Goal: Transaction & Acquisition: Subscribe to service/newsletter

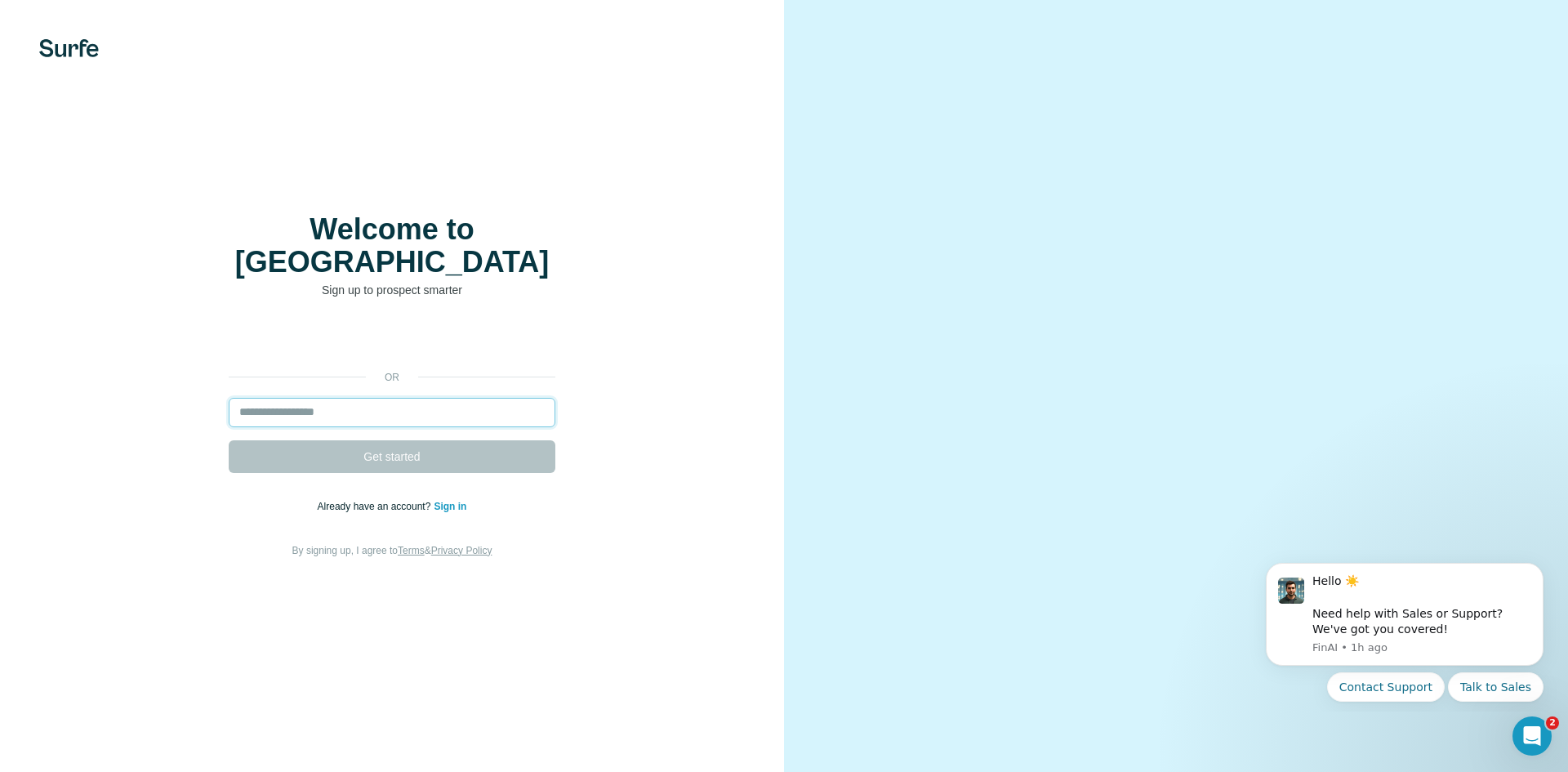
click at [360, 399] on input "email" at bounding box center [391, 412] width 327 height 29
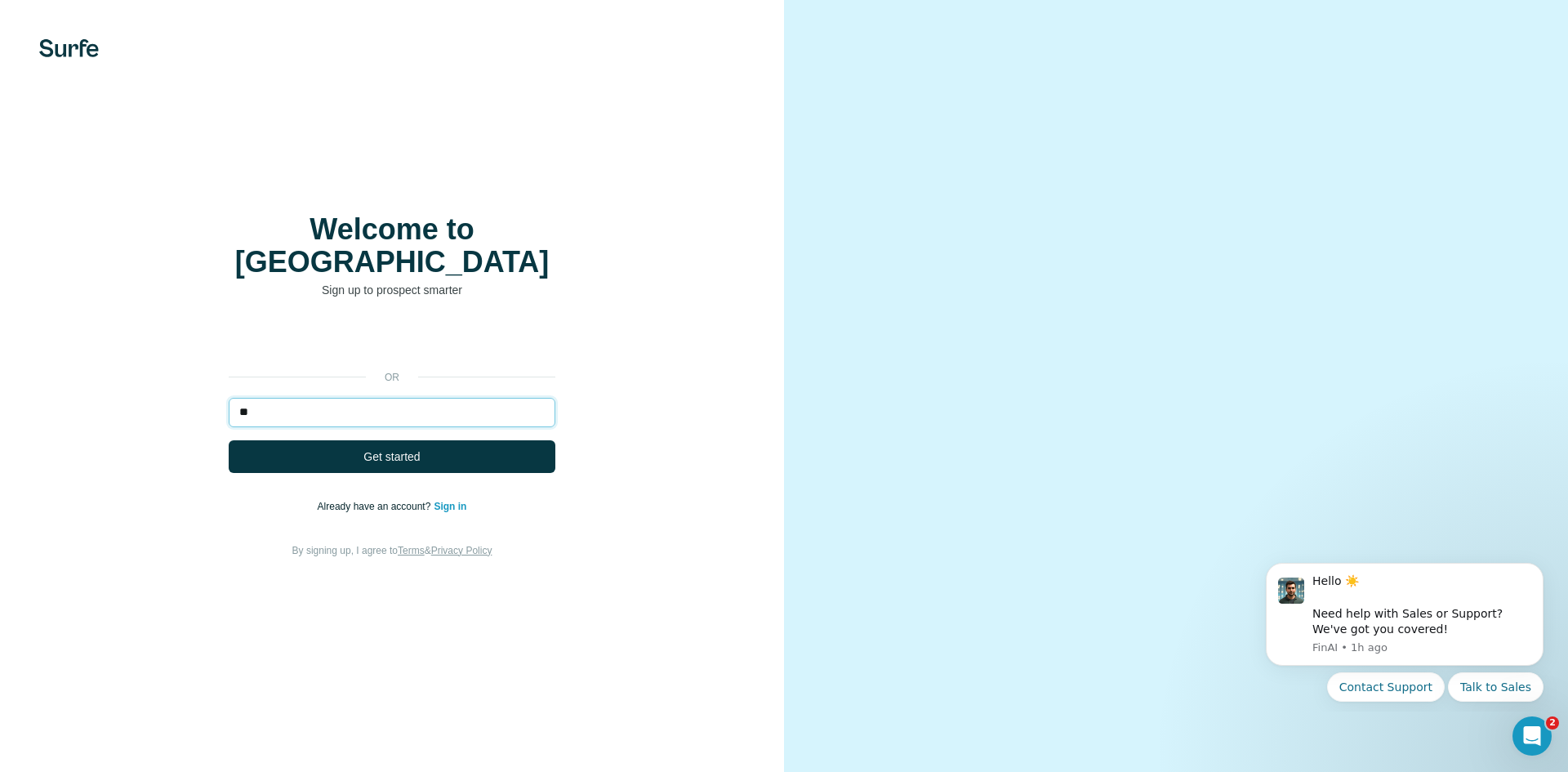
type input "*"
click at [359, 399] on input "**********" at bounding box center [391, 412] width 327 height 29
type input "**********"
click at [228, 440] on button "Get started" at bounding box center [391, 456] width 327 height 33
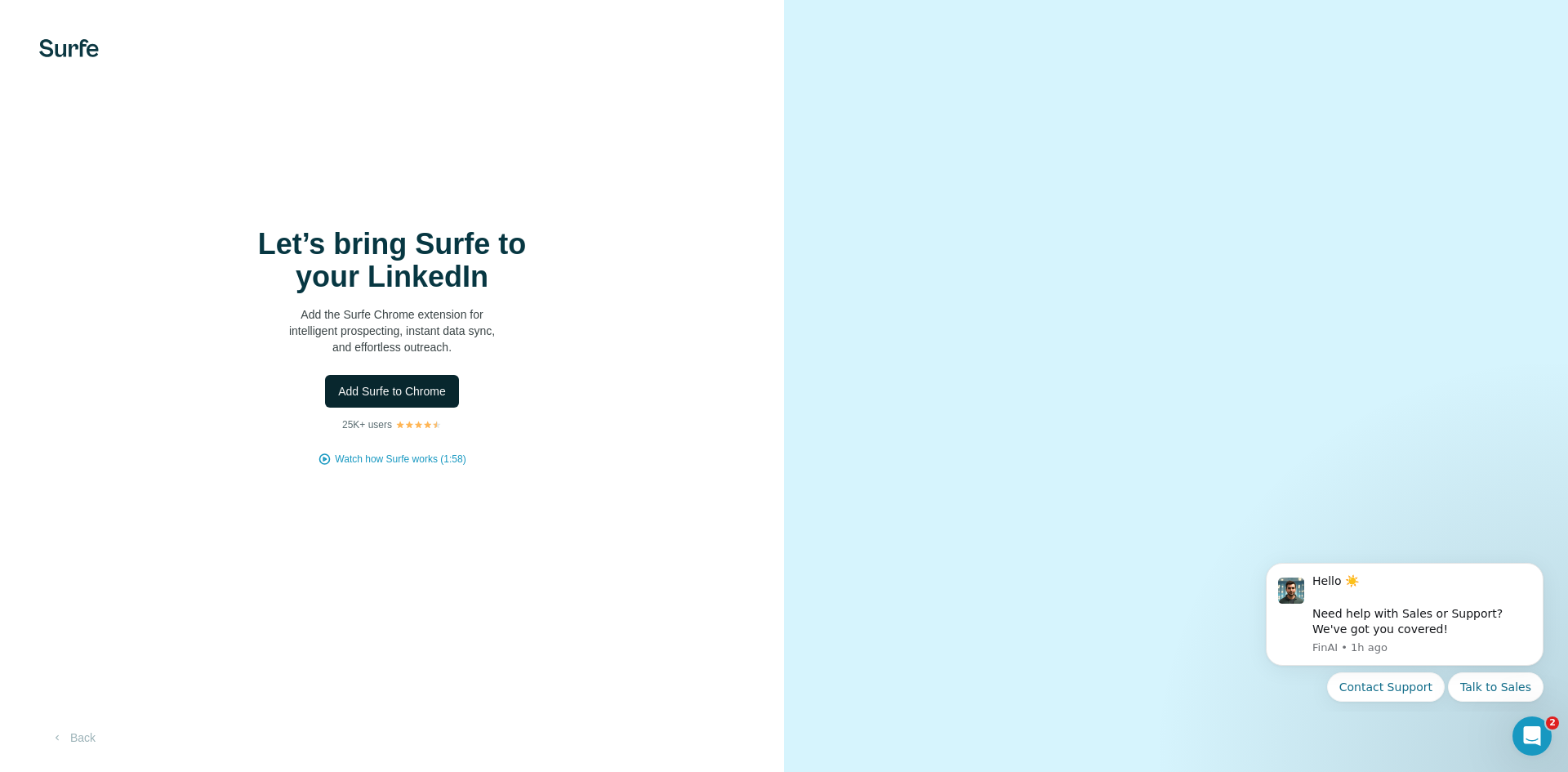
click at [381, 399] on span "Add Surfe to Chrome" at bounding box center [391, 391] width 108 height 17
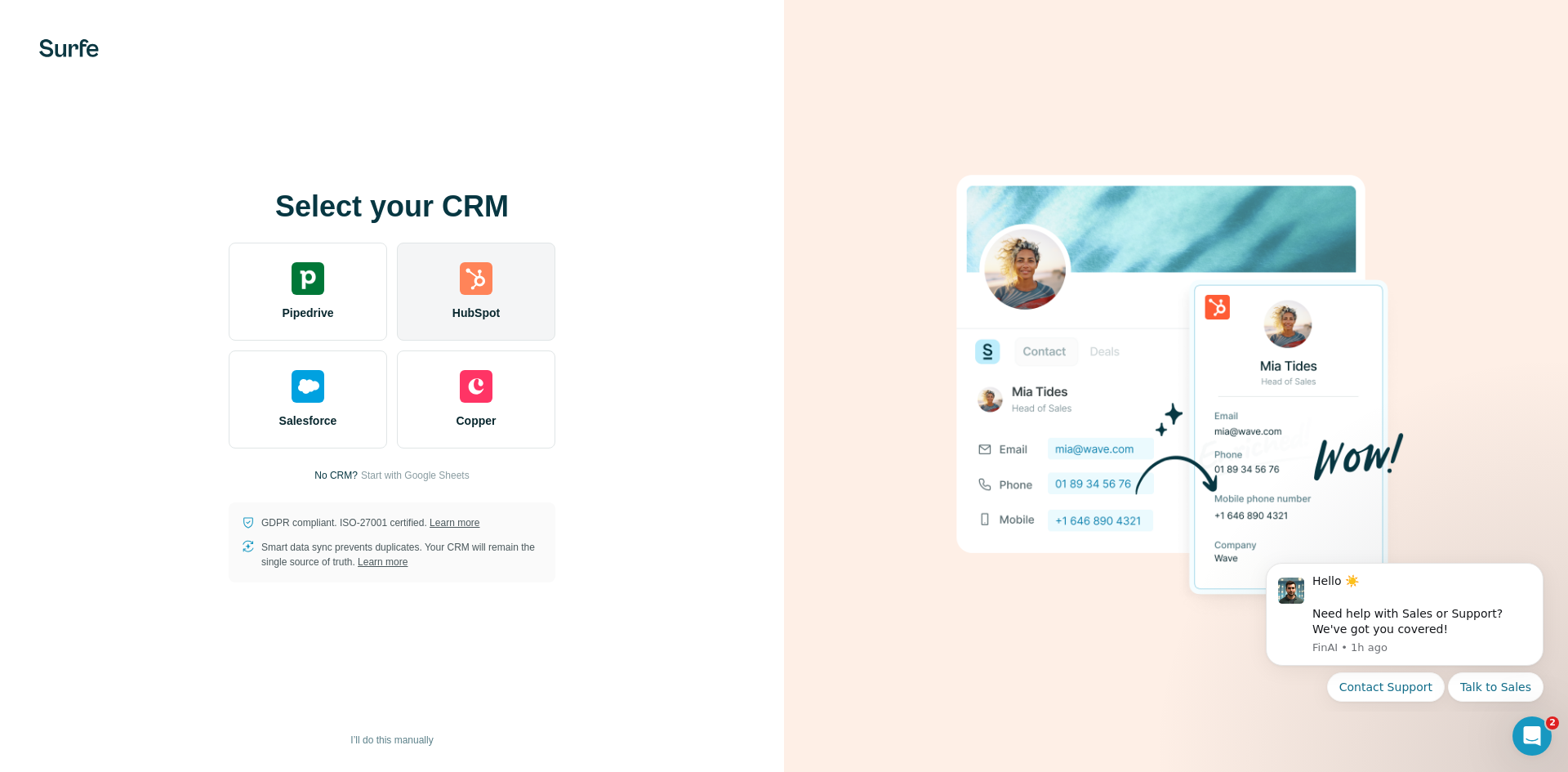
click at [472, 291] on img at bounding box center [476, 278] width 33 height 33
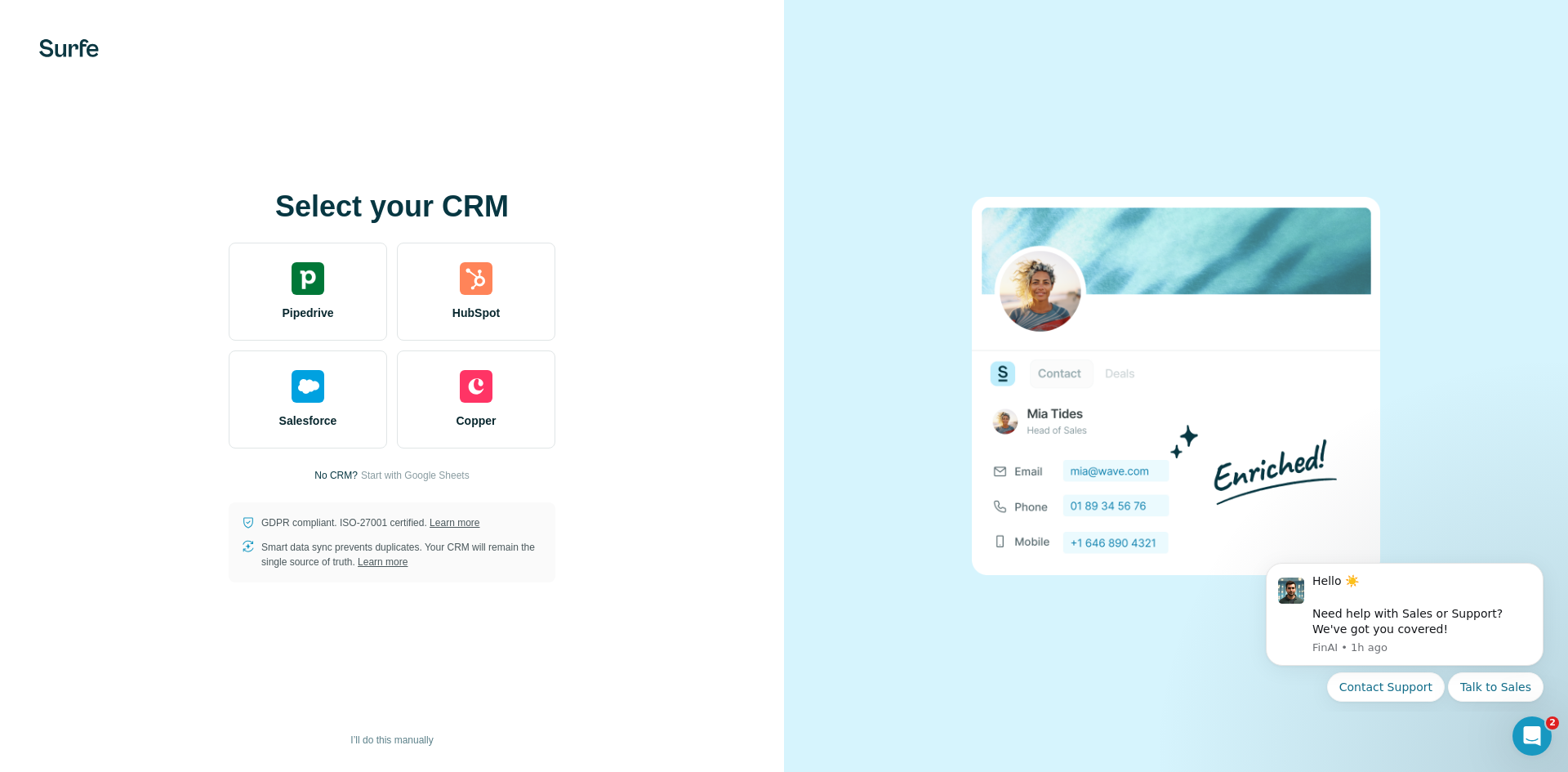
click at [623, 299] on div "Select your CRM Pipedrive HubSpot Salesforce Copper No CRM? Start with Google S…" at bounding box center [391, 386] width 718 height 392
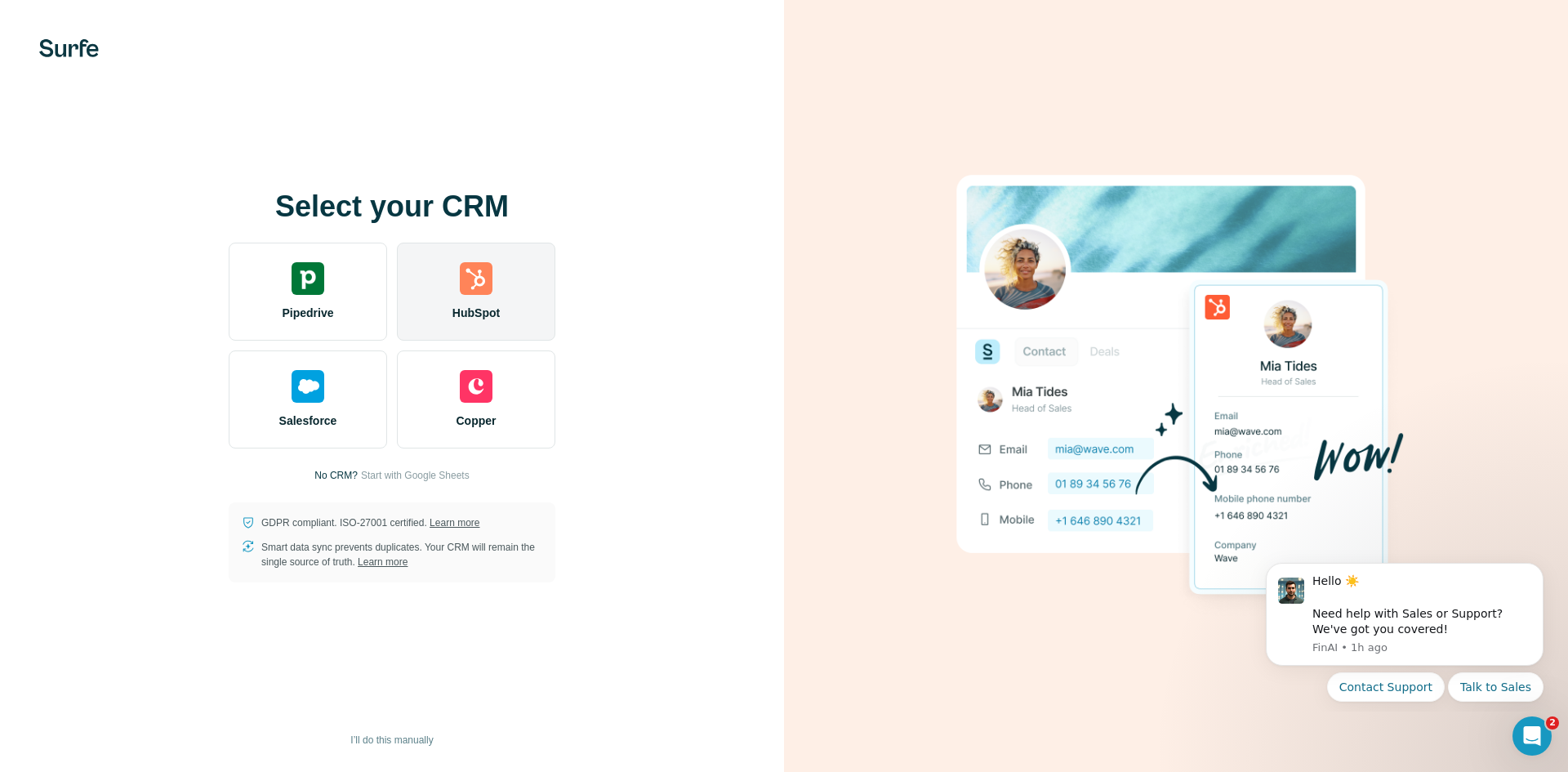
click at [504, 293] on div "HubSpot" at bounding box center [476, 291] width 158 height 98
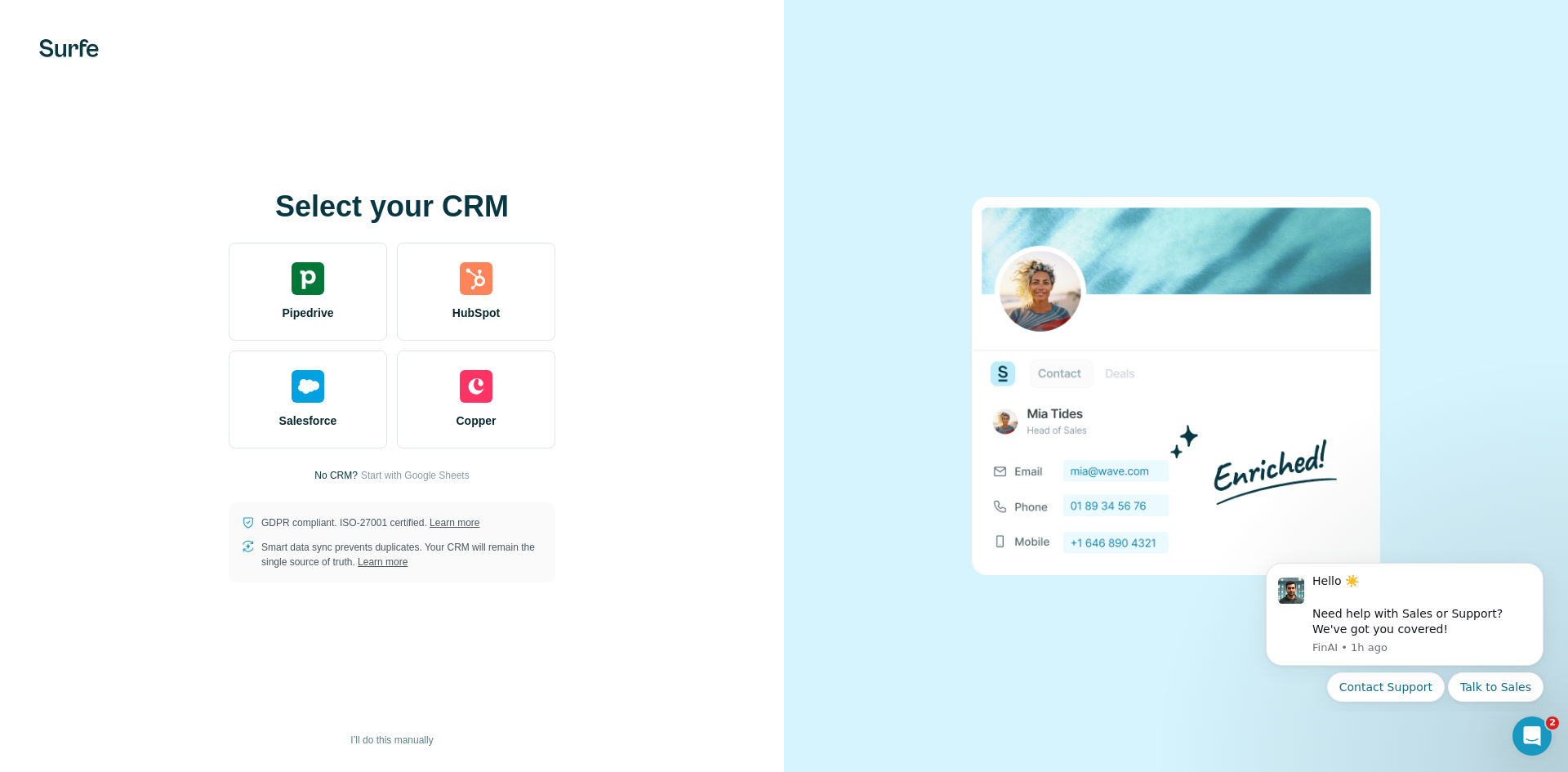
click at [394, 57] on div at bounding box center [391, 48] width 784 height 18
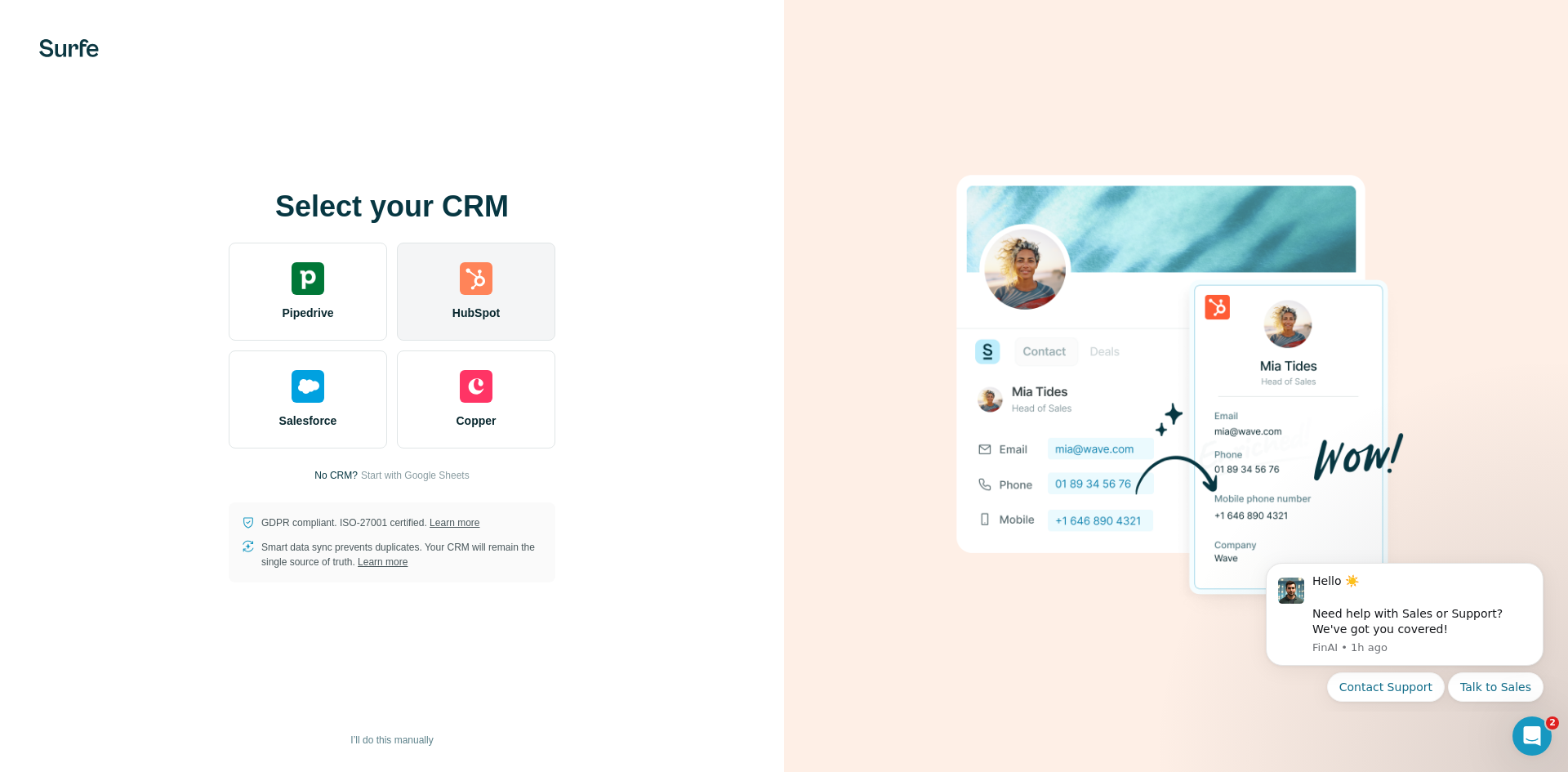
click at [473, 266] on img at bounding box center [476, 278] width 33 height 33
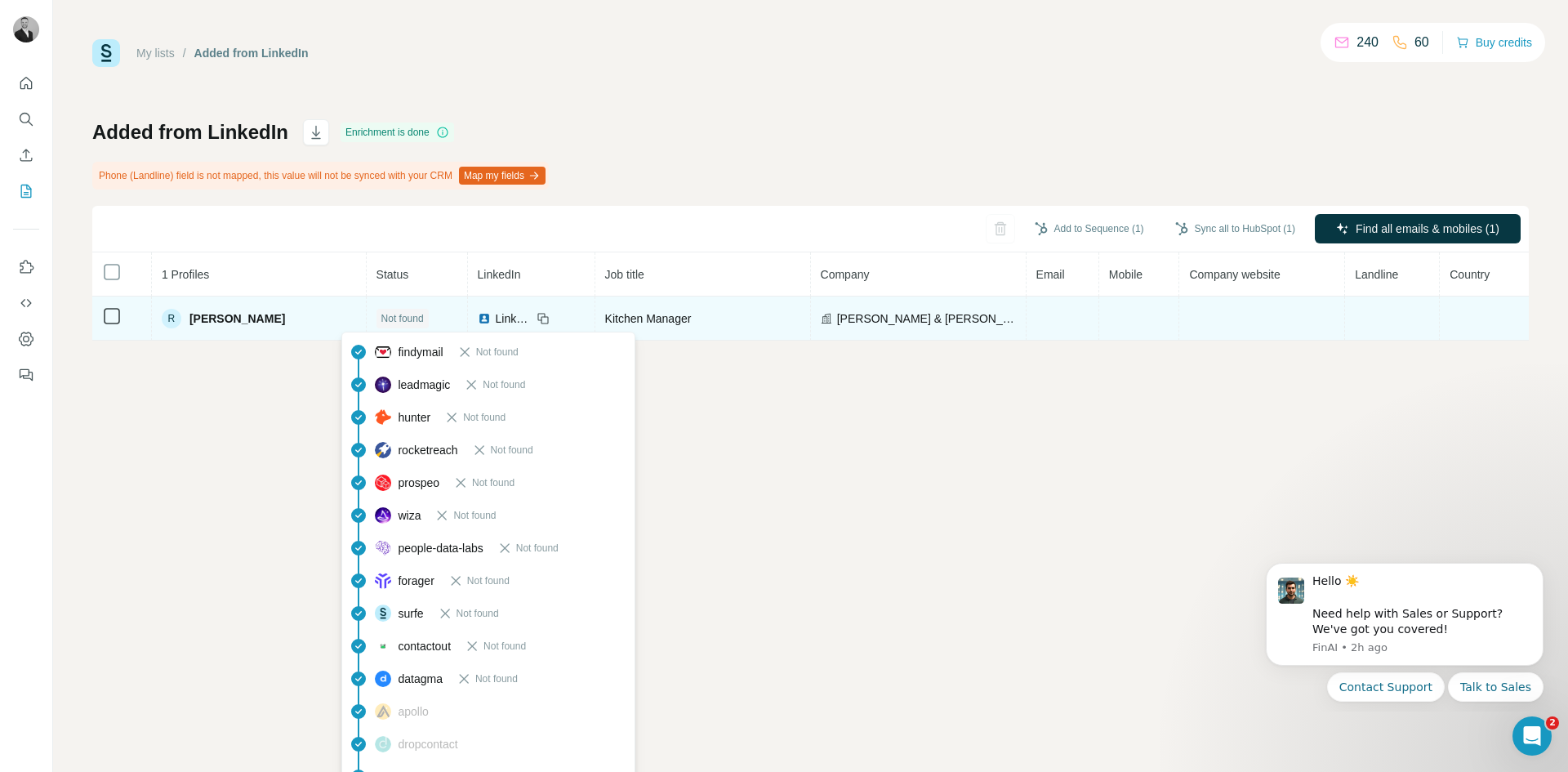
click at [382, 323] on span "Not found" at bounding box center [402, 319] width 43 height 15
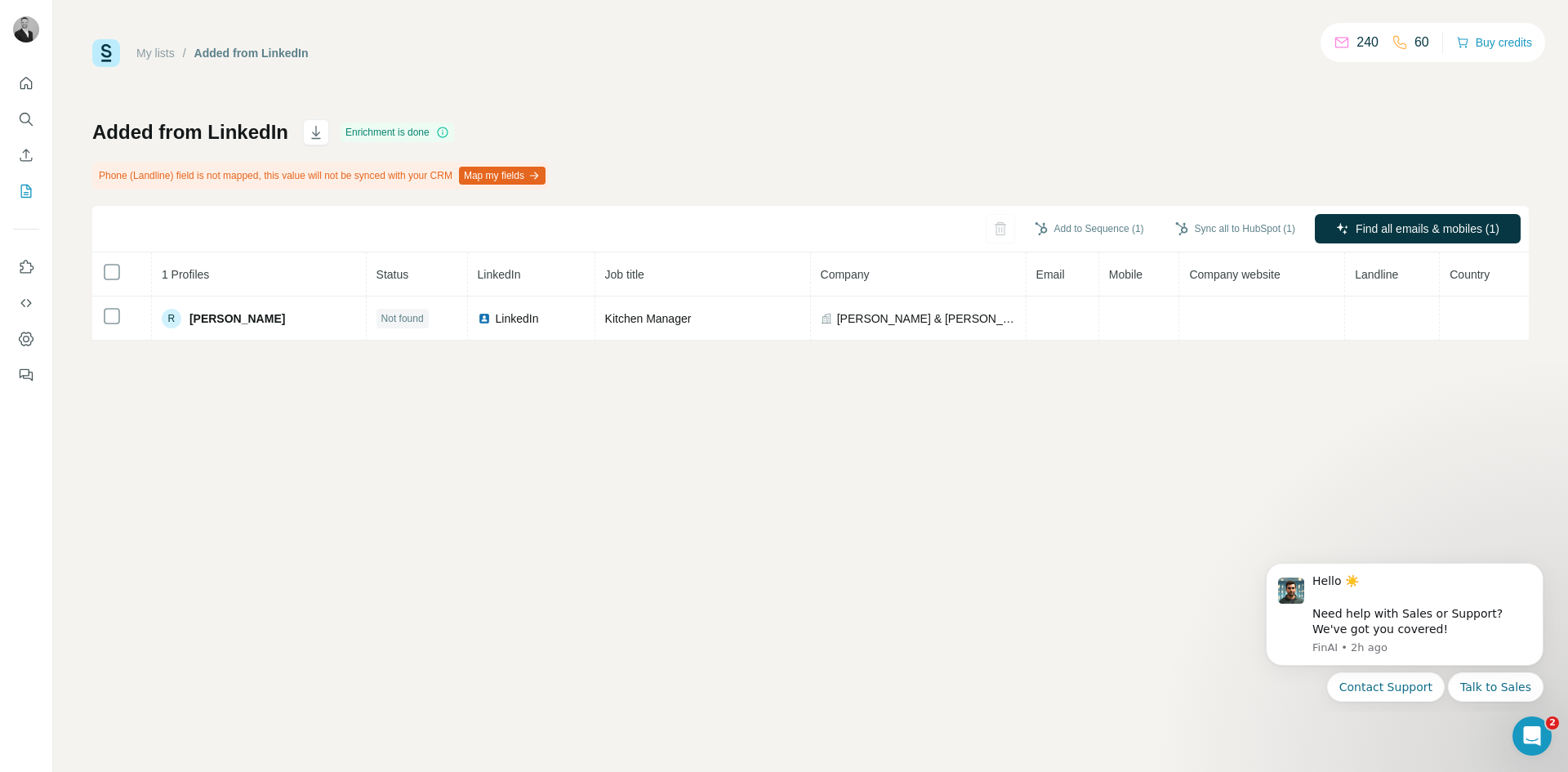
click at [748, 544] on div "My lists / Added from LinkedIn 240 60 Buy credits Added from LinkedIn Enrichmen…" at bounding box center [810, 386] width 1514 height 772
click at [316, 129] on icon "button" at bounding box center [316, 132] width 17 height 17
click at [914, 443] on div "My lists / Added from LinkedIn 240 60 Buy credits Added from LinkedIn Enrichmen…" at bounding box center [810, 386] width 1514 height 772
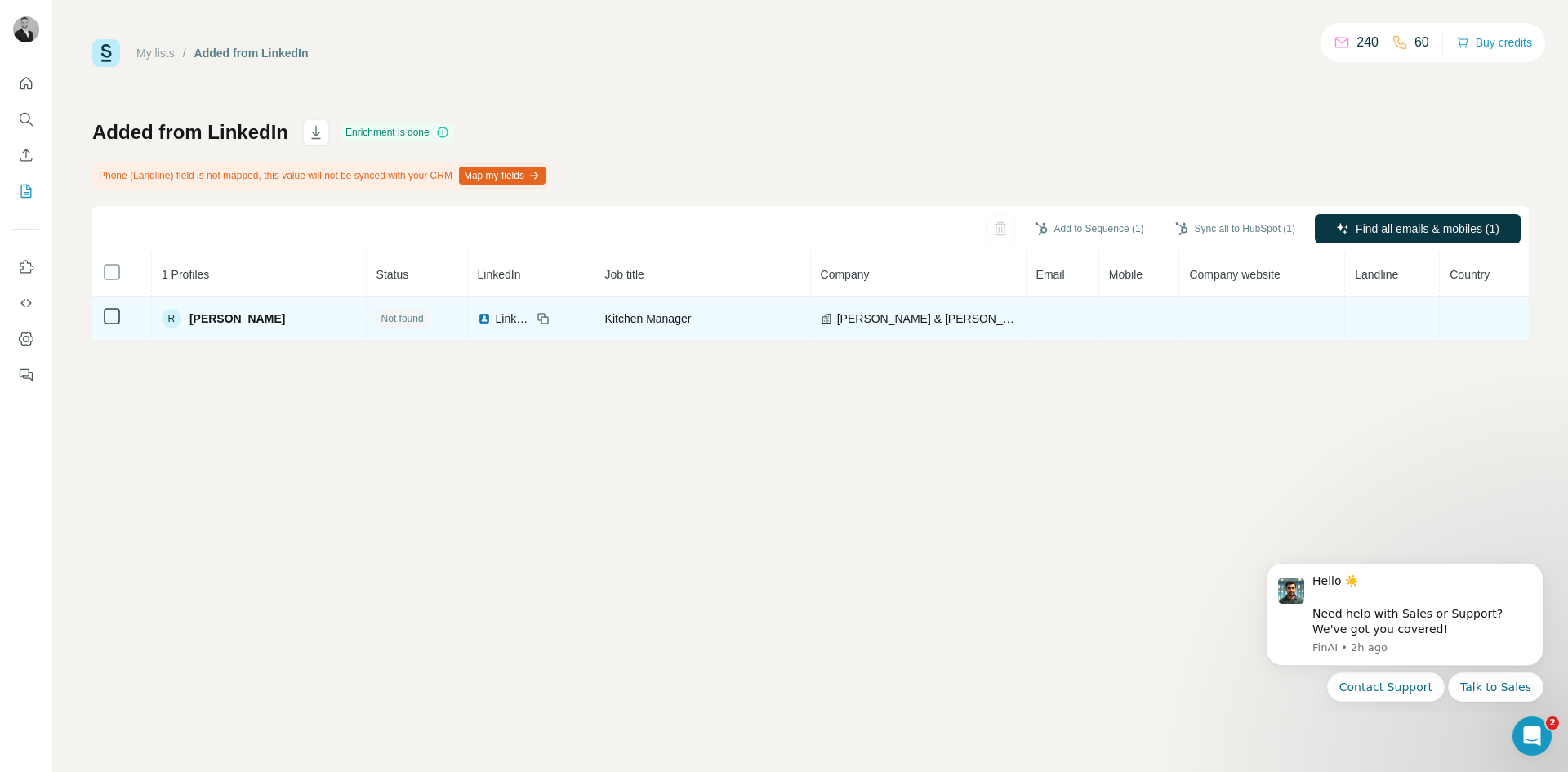
click at [720, 322] on div "Kitchen Manager" at bounding box center [702, 319] width 195 height 17
drag, startPoint x: 656, startPoint y: 324, endPoint x: 636, endPoint y: 325, distance: 20.0
click at [653, 325] on span "Kitchen Manager" at bounding box center [649, 319] width 87 height 13
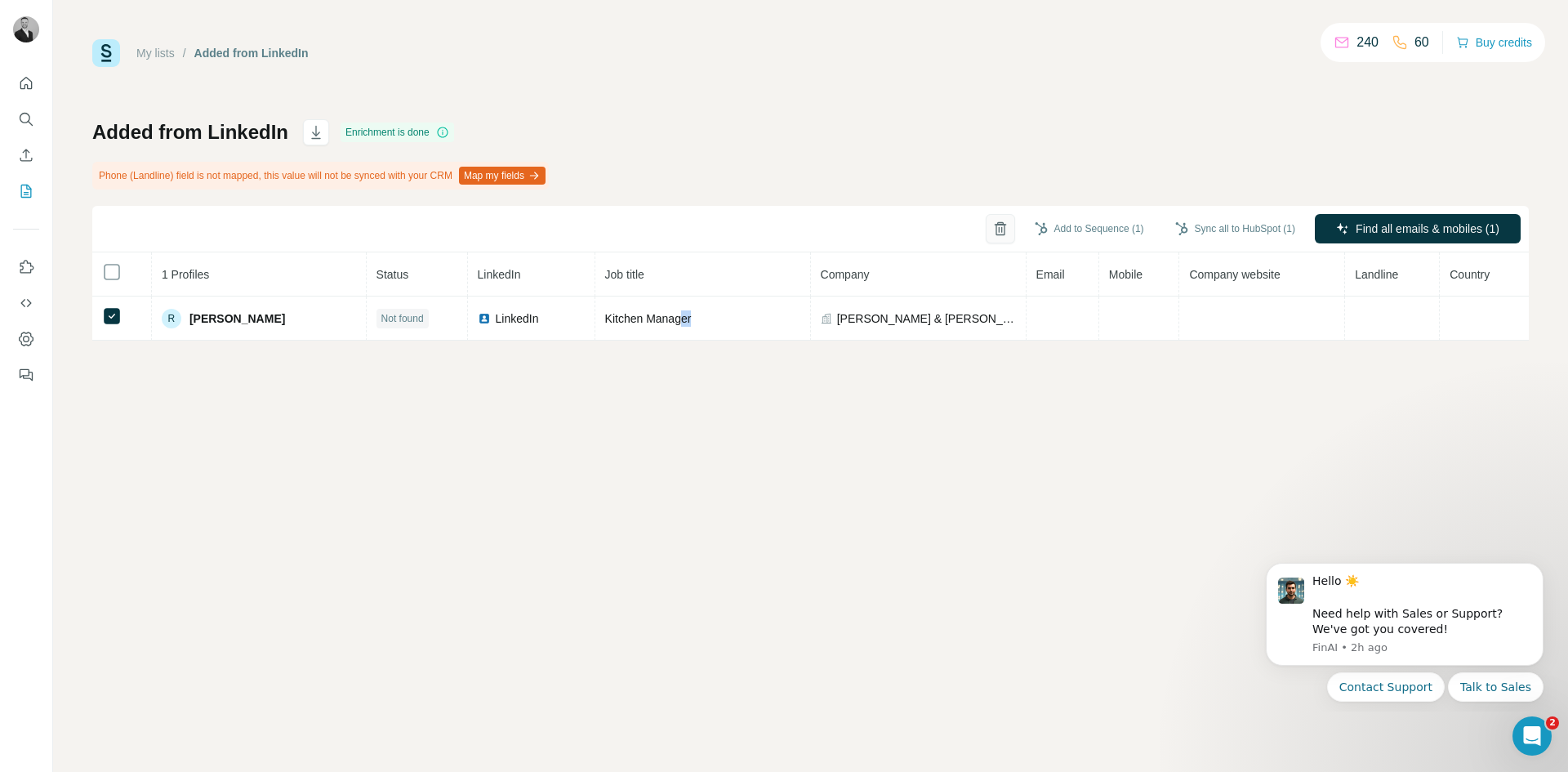
click at [995, 229] on icon "button" at bounding box center [999, 230] width 9 height 12
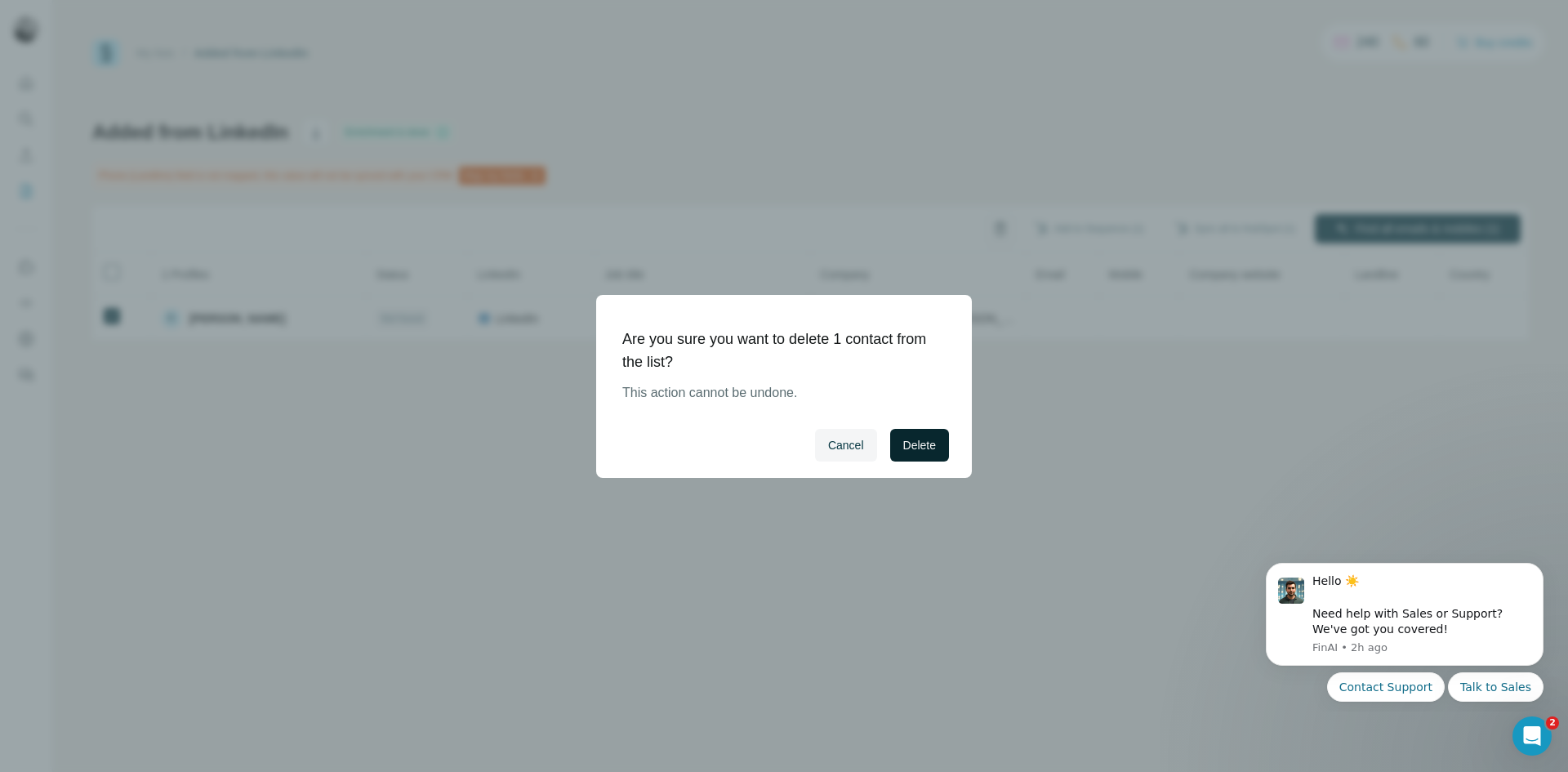
click at [906, 442] on span "Delete" at bounding box center [919, 445] width 33 height 17
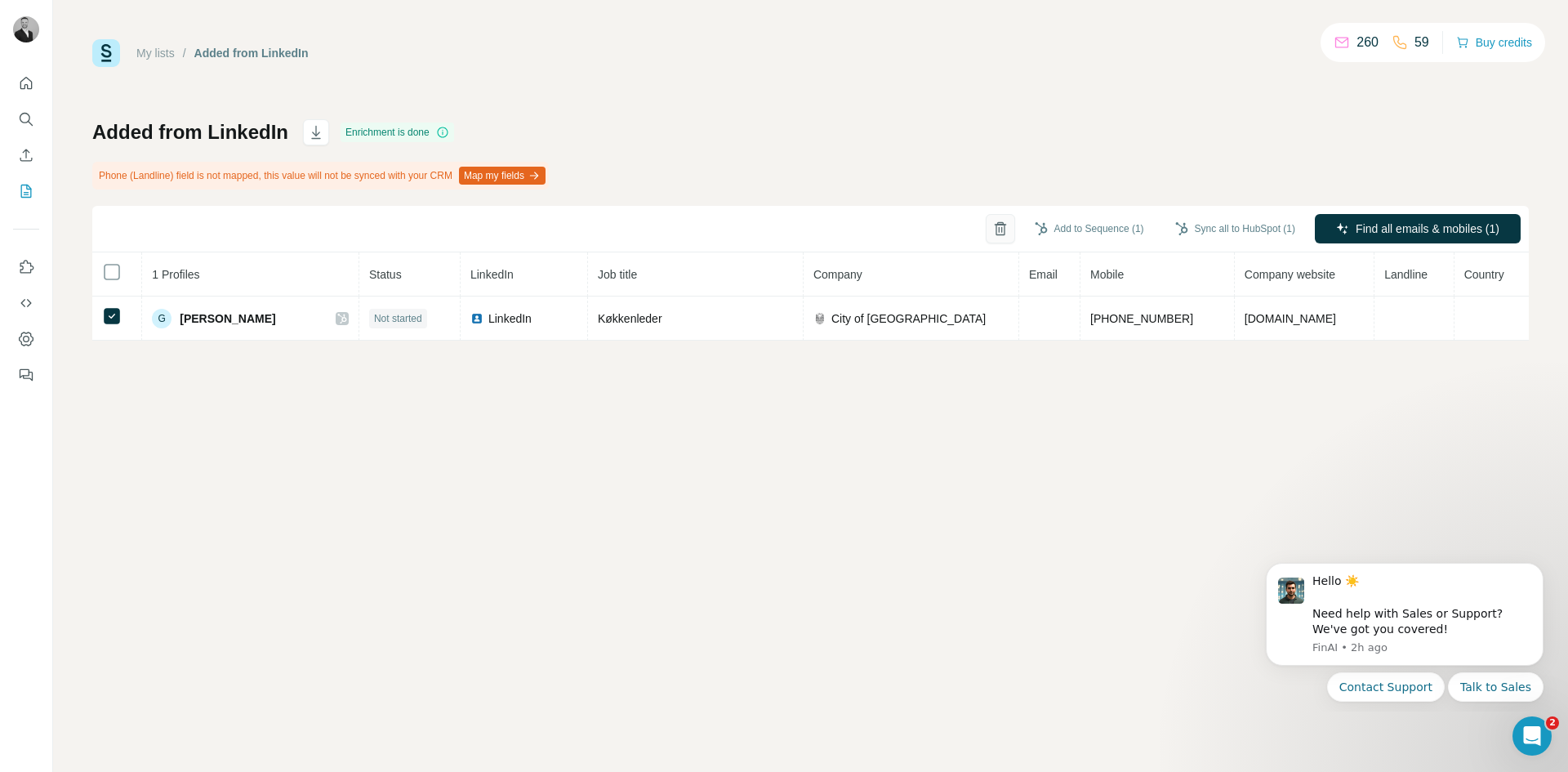
click at [986, 220] on button "button" at bounding box center [1000, 228] width 29 height 29
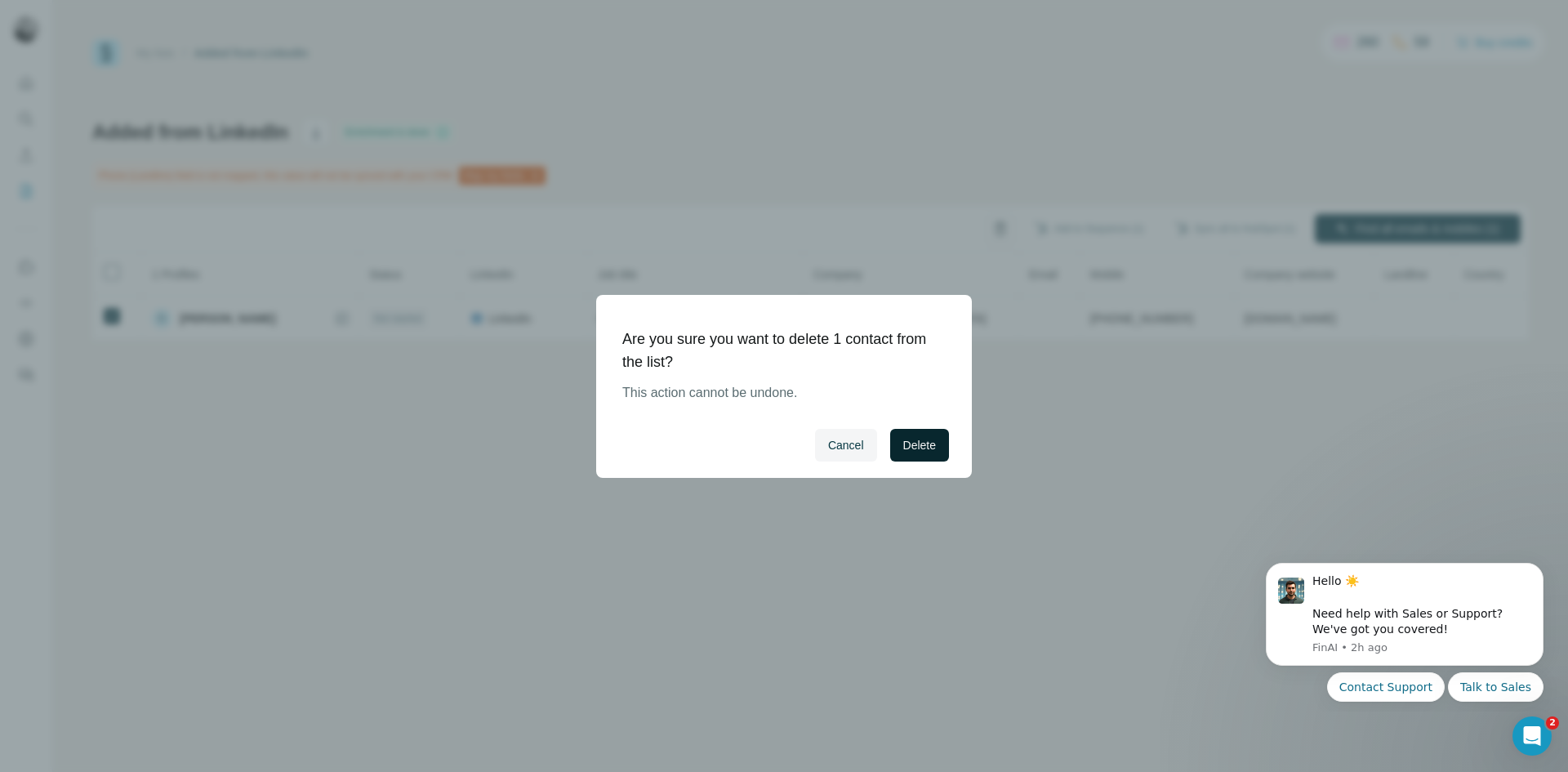
click at [922, 445] on span "Delete" at bounding box center [919, 445] width 33 height 17
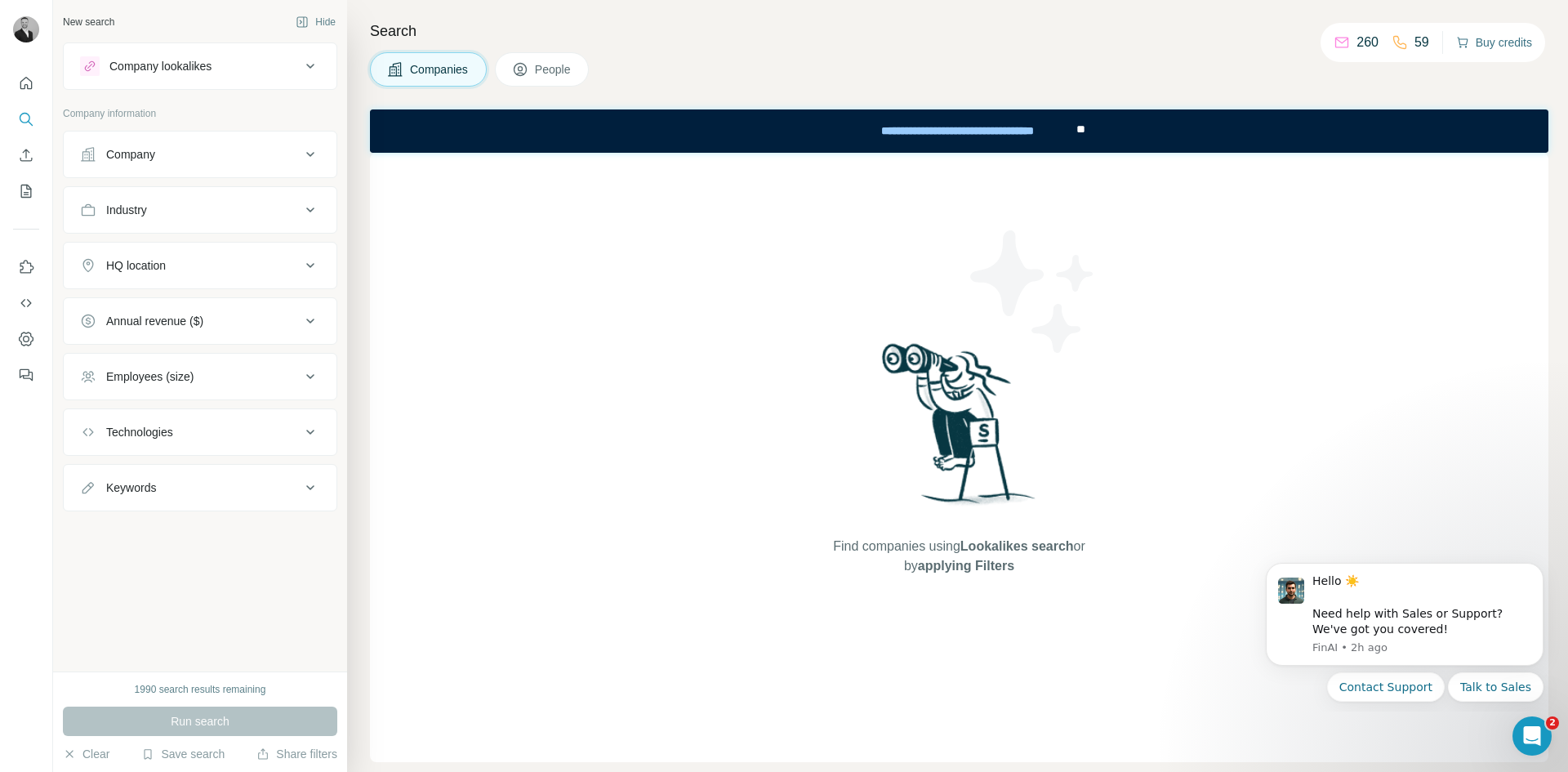
click at [1463, 40] on icon "button" at bounding box center [1463, 43] width 13 height 13
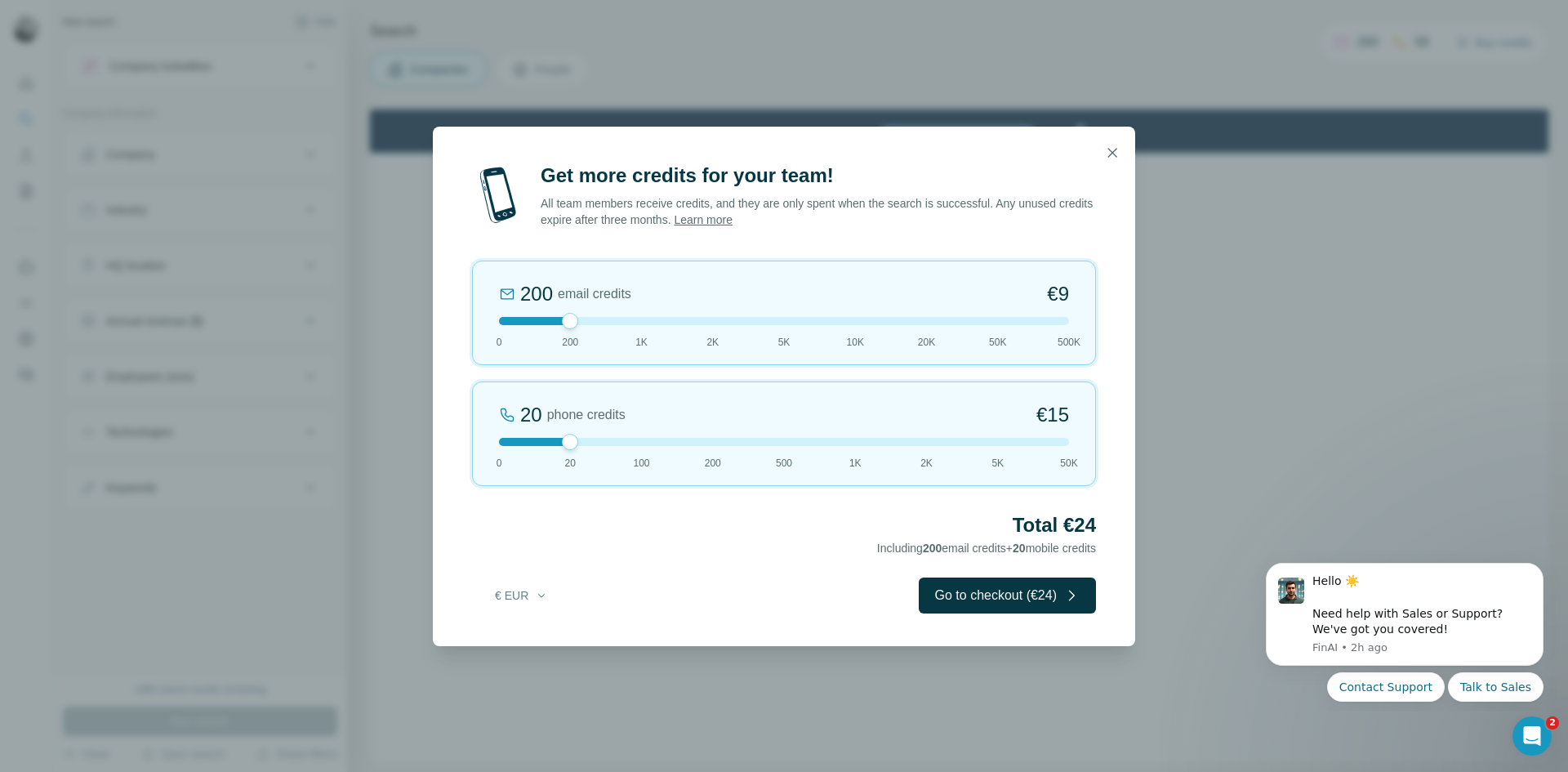
click at [1110, 156] on icon "button" at bounding box center [1112, 153] width 17 height 17
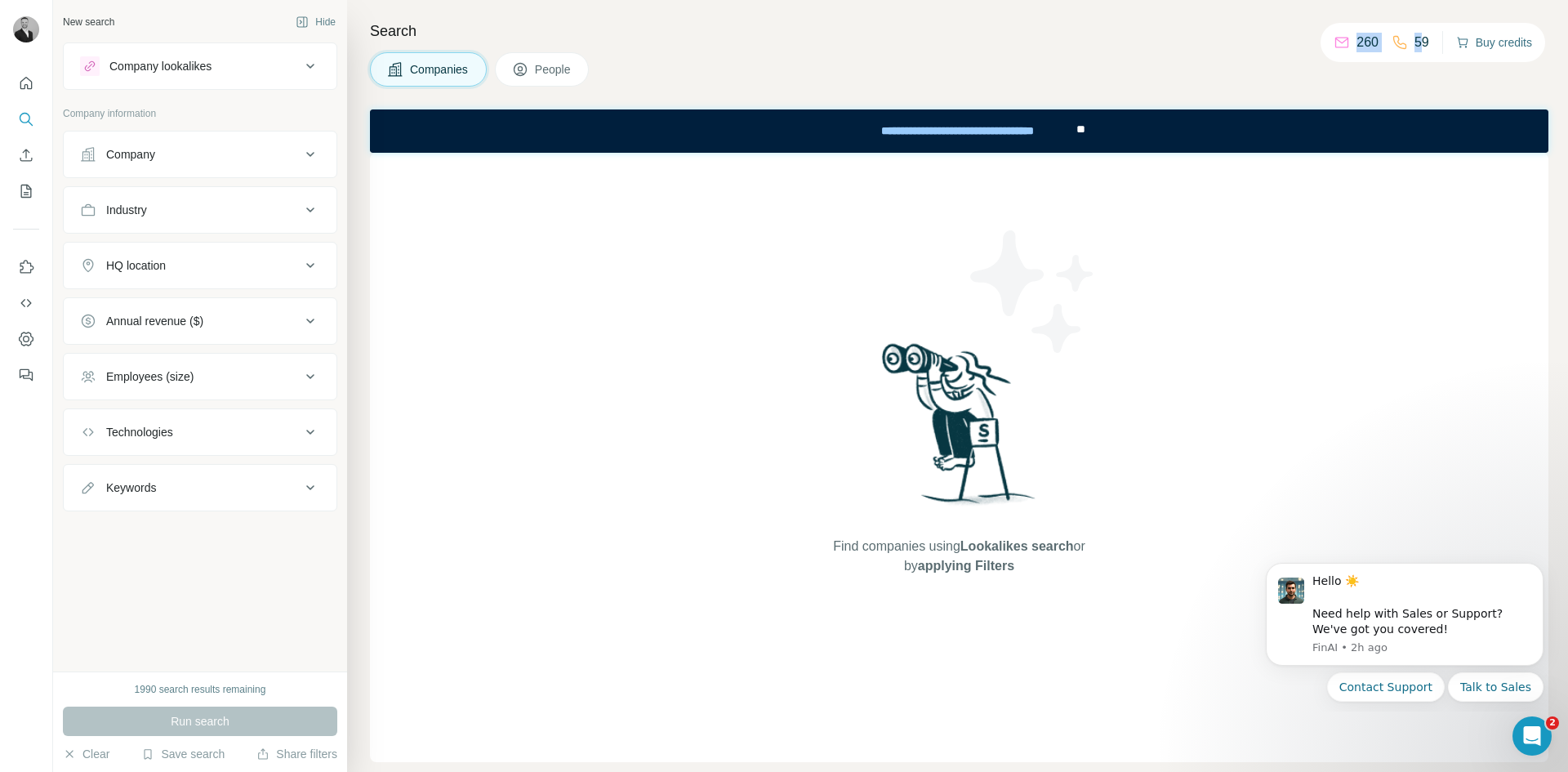
drag, startPoint x: 1321, startPoint y: 46, endPoint x: 1415, endPoint y: 45, distance: 94.0
click at [1414, 45] on div "260 59 Buy credits" at bounding box center [1433, 42] width 225 height 39
click at [25, 268] on icon "Use Surfe on LinkedIn" at bounding box center [26, 268] width 17 height 17
click at [975, 135] on div "**********" at bounding box center [957, 130] width 230 height 36
click at [1198, 59] on div "Companies People" at bounding box center [958, 69] width 1178 height 34
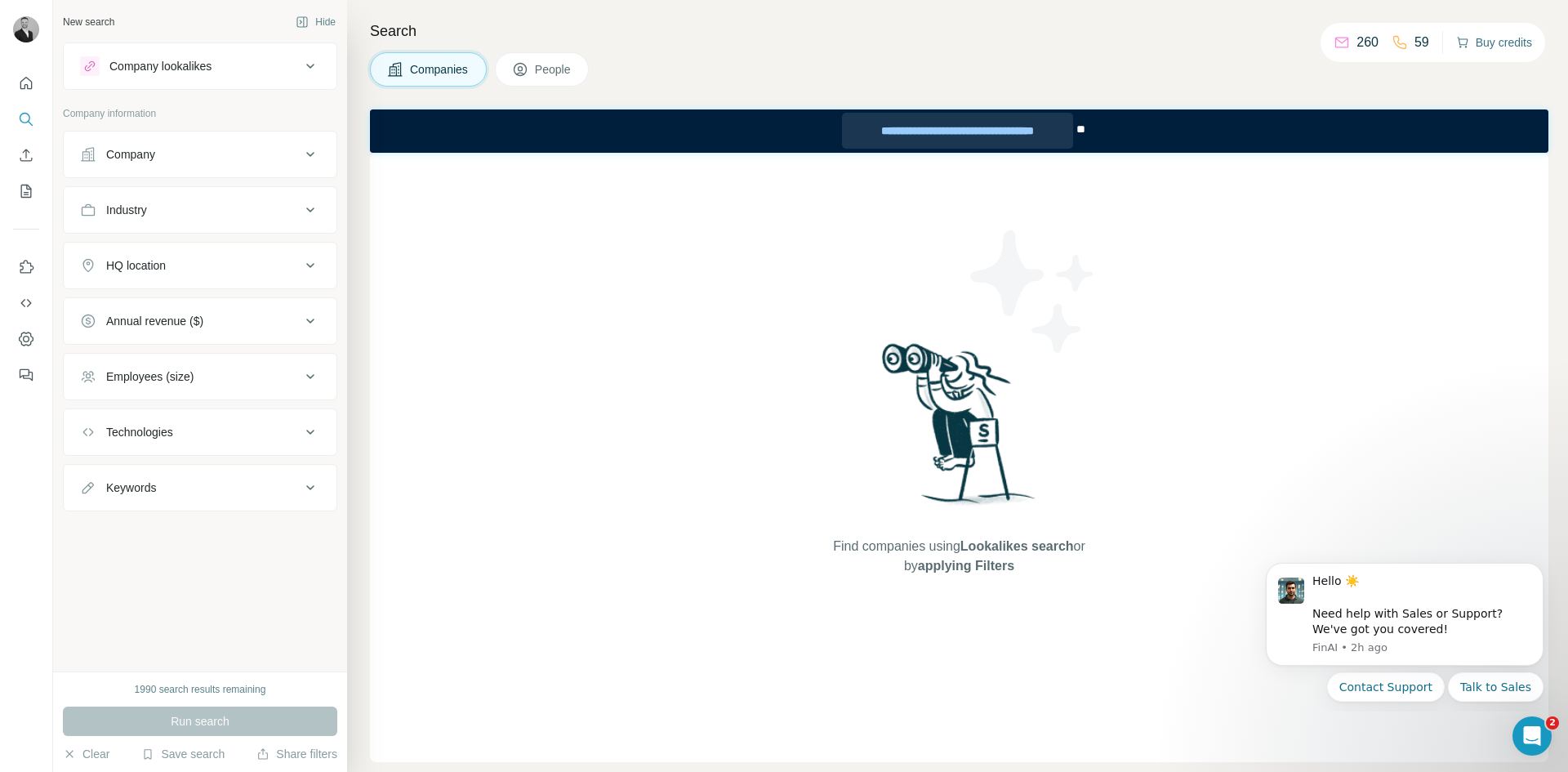
click at [987, 129] on div "**********" at bounding box center [957, 130] width 230 height 36
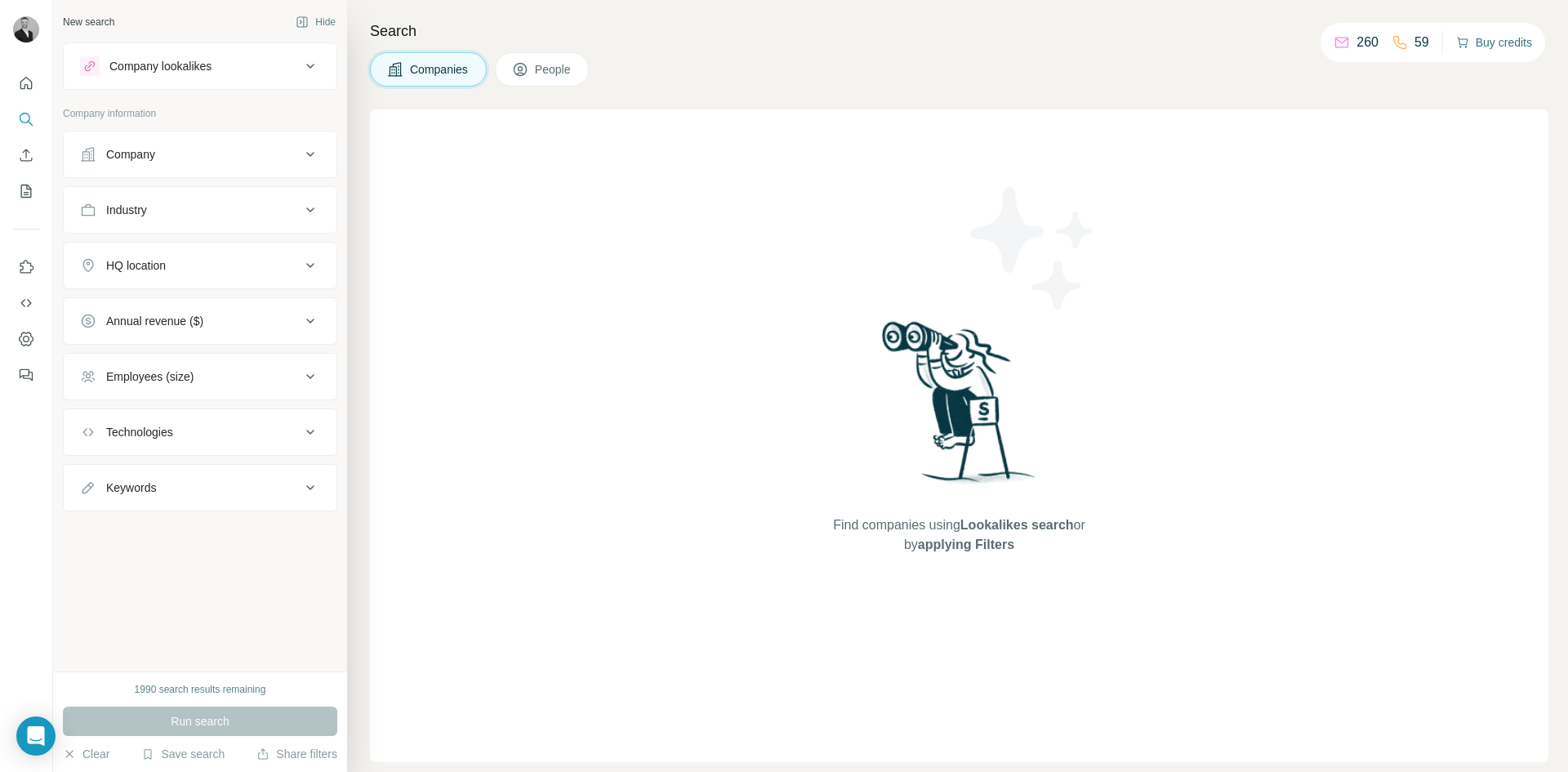
click at [1486, 39] on button "Buy credits" at bounding box center [1494, 42] width 76 height 23
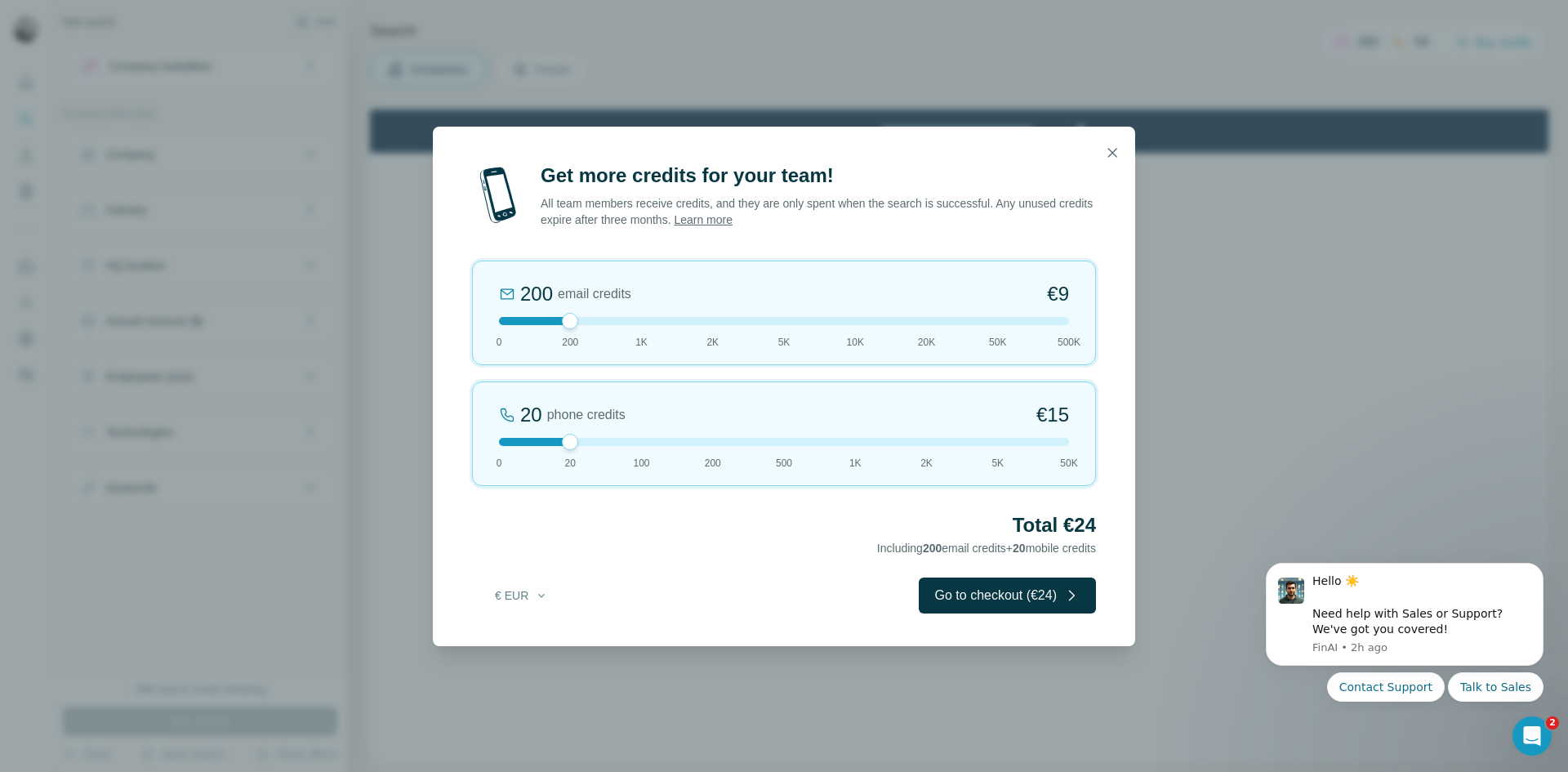
drag, startPoint x: 571, startPoint y: 445, endPoint x: 592, endPoint y: 443, distance: 21.1
click at [592, 443] on div at bounding box center [784, 442] width 570 height 8
drag, startPoint x: 570, startPoint y: 320, endPoint x: 716, endPoint y: 324, distance: 146.1
click at [716, 324] on div at bounding box center [713, 321] width 17 height 17
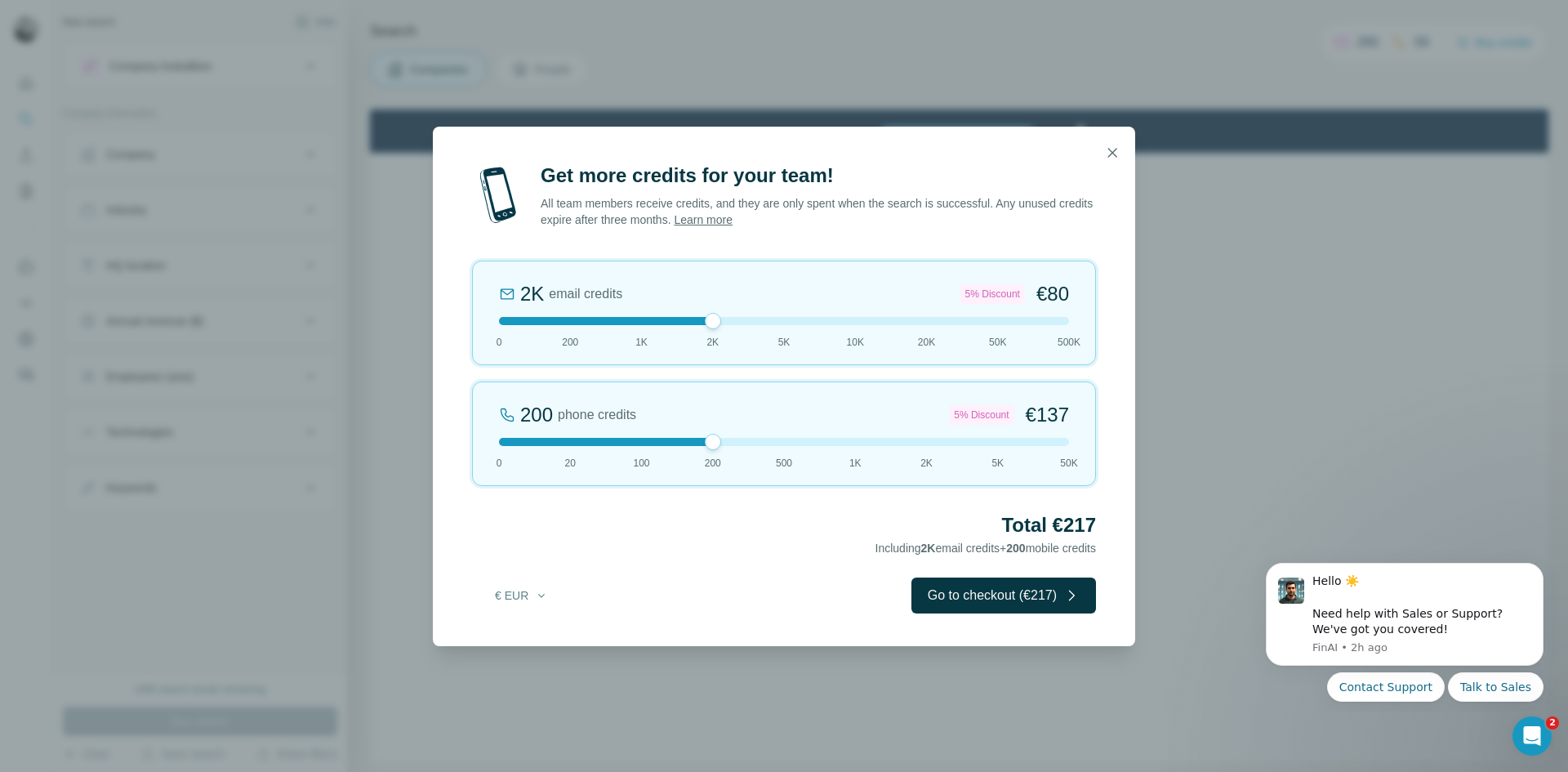
drag, startPoint x: 570, startPoint y: 442, endPoint x: 711, endPoint y: 444, distance: 141.0
click at [711, 444] on div at bounding box center [713, 442] width 17 height 17
click at [1111, 151] on icon "button" at bounding box center [1112, 152] width 9 height 9
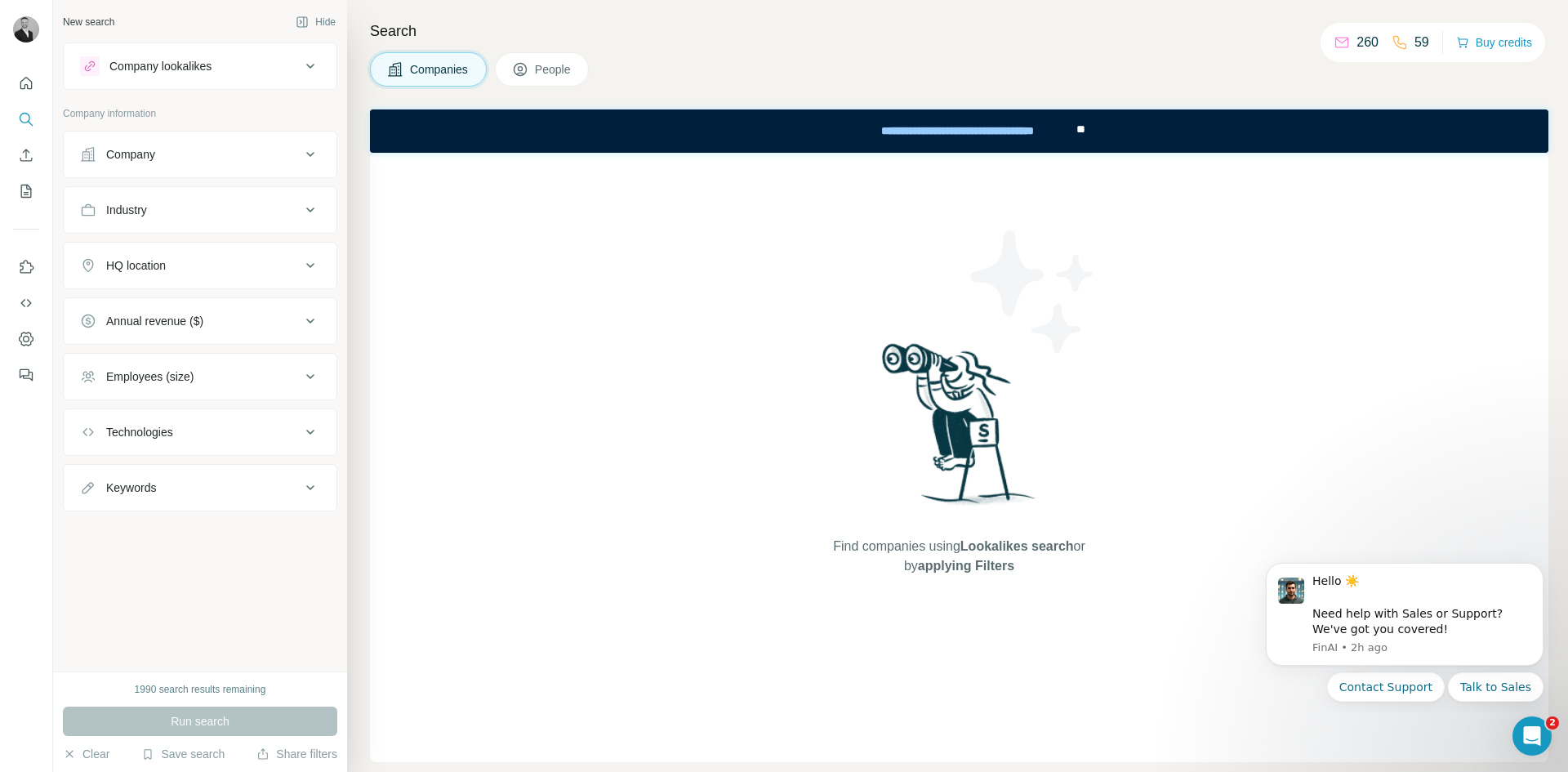
click at [188, 157] on div "Company" at bounding box center [191, 155] width 221 height 17
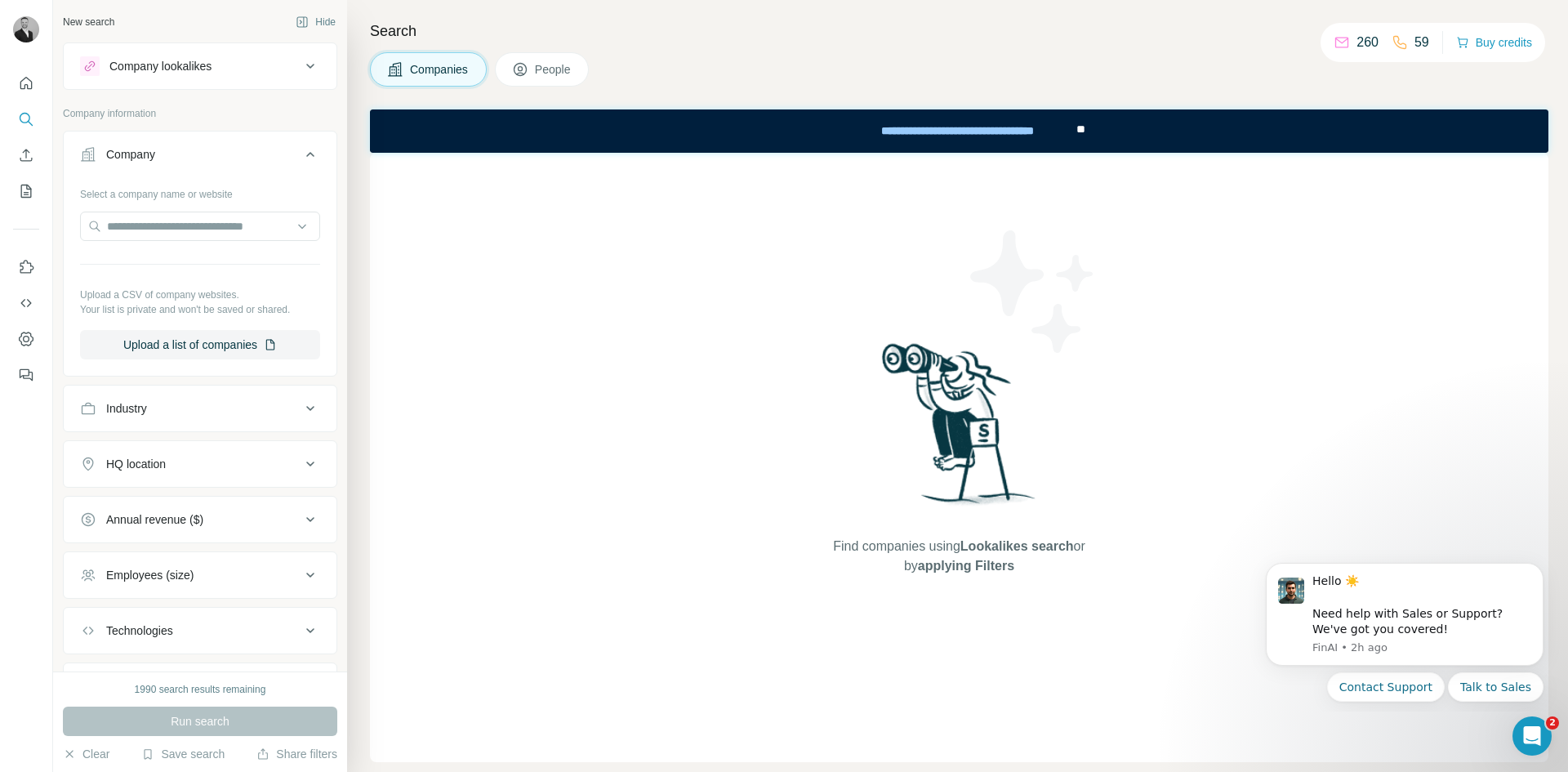
click at [200, 147] on div "Company" at bounding box center [191, 155] width 221 height 17
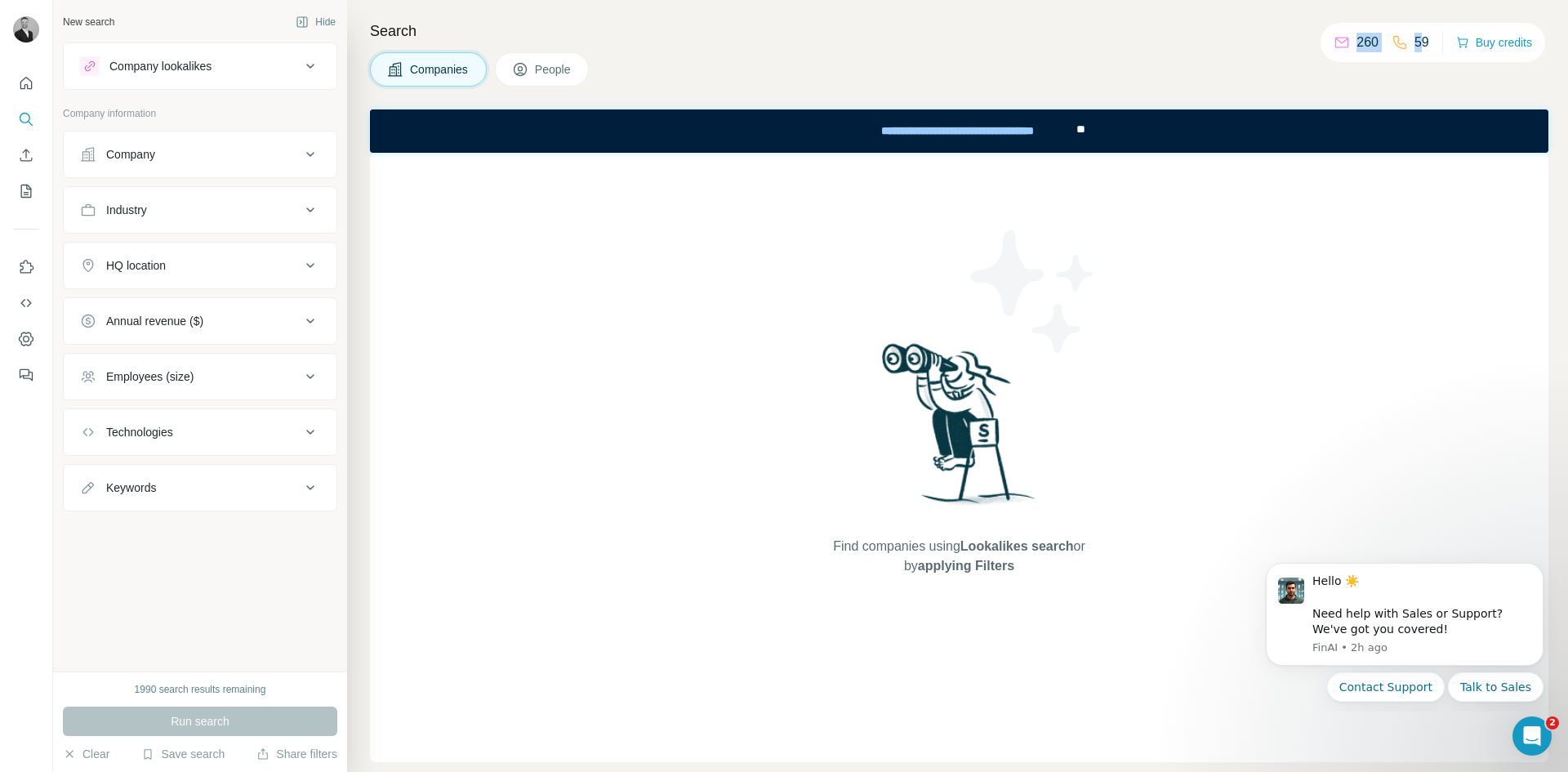
drag, startPoint x: 1344, startPoint y: 39, endPoint x: 1414, endPoint y: 49, distance: 70.7
click at [1414, 49] on div "260 59" at bounding box center [1382, 42] width 95 height 23
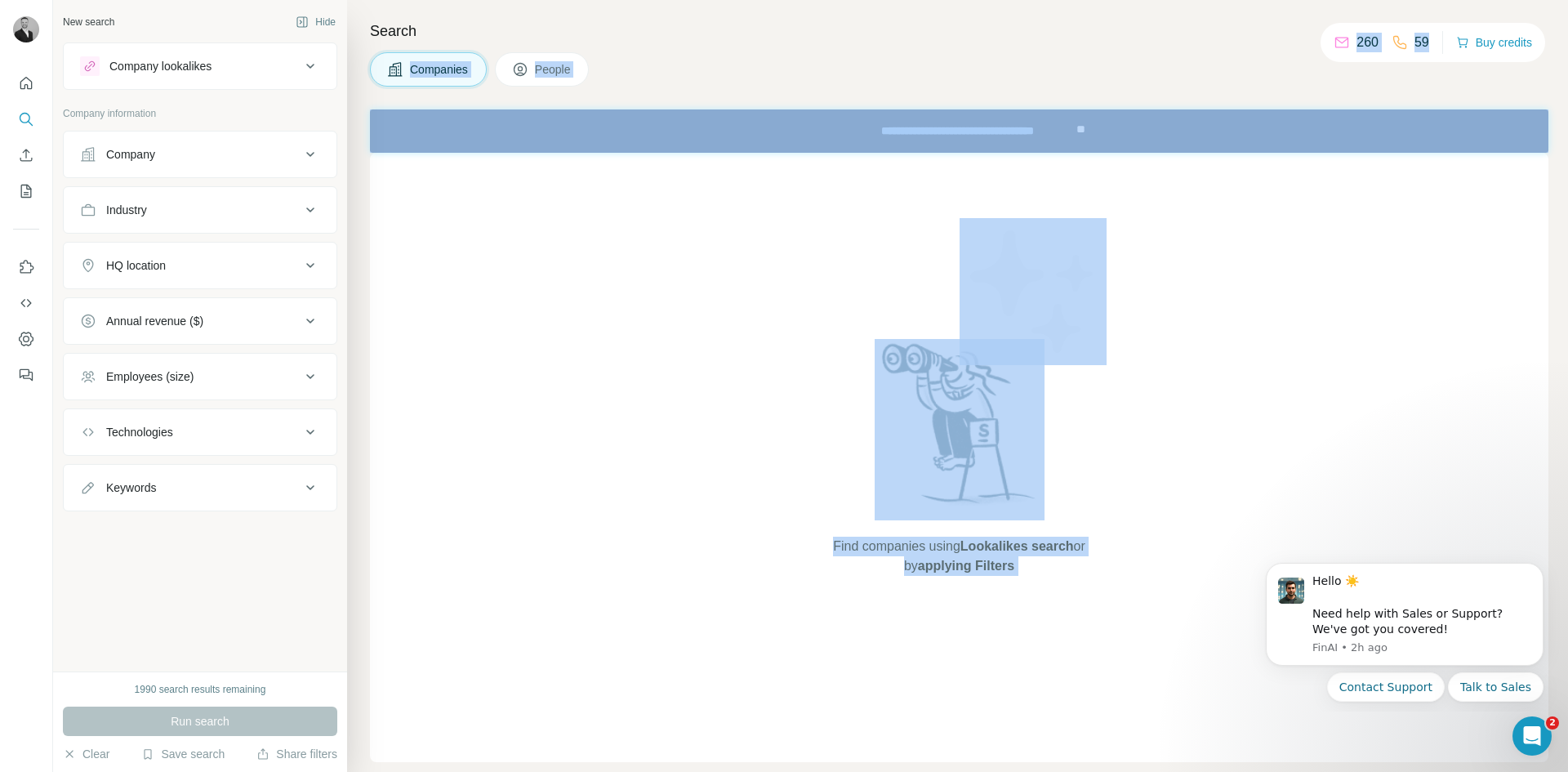
drag, startPoint x: 1422, startPoint y: 48, endPoint x: 1274, endPoint y: 44, distance: 148.1
click at [1276, 43] on div "New search Hide Company lookalikes Company information Company Industry HQ loca…" at bounding box center [810, 386] width 1514 height 772
click at [1090, 13] on div "Search Companies People Find companies using Lookalikes search or by applying F…" at bounding box center [958, 386] width 1221 height 772
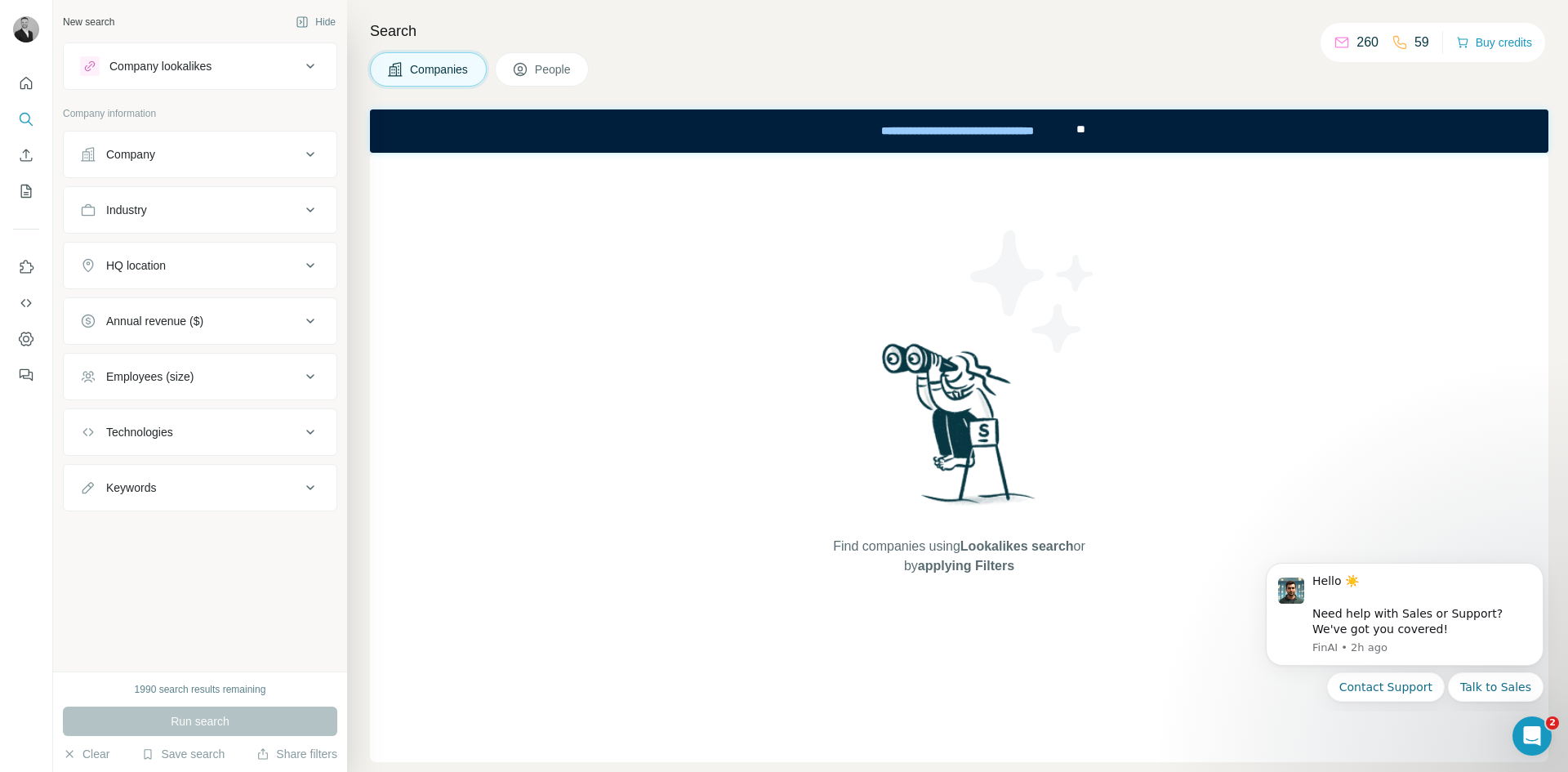
click at [540, 64] on span "People" at bounding box center [554, 69] width 38 height 17
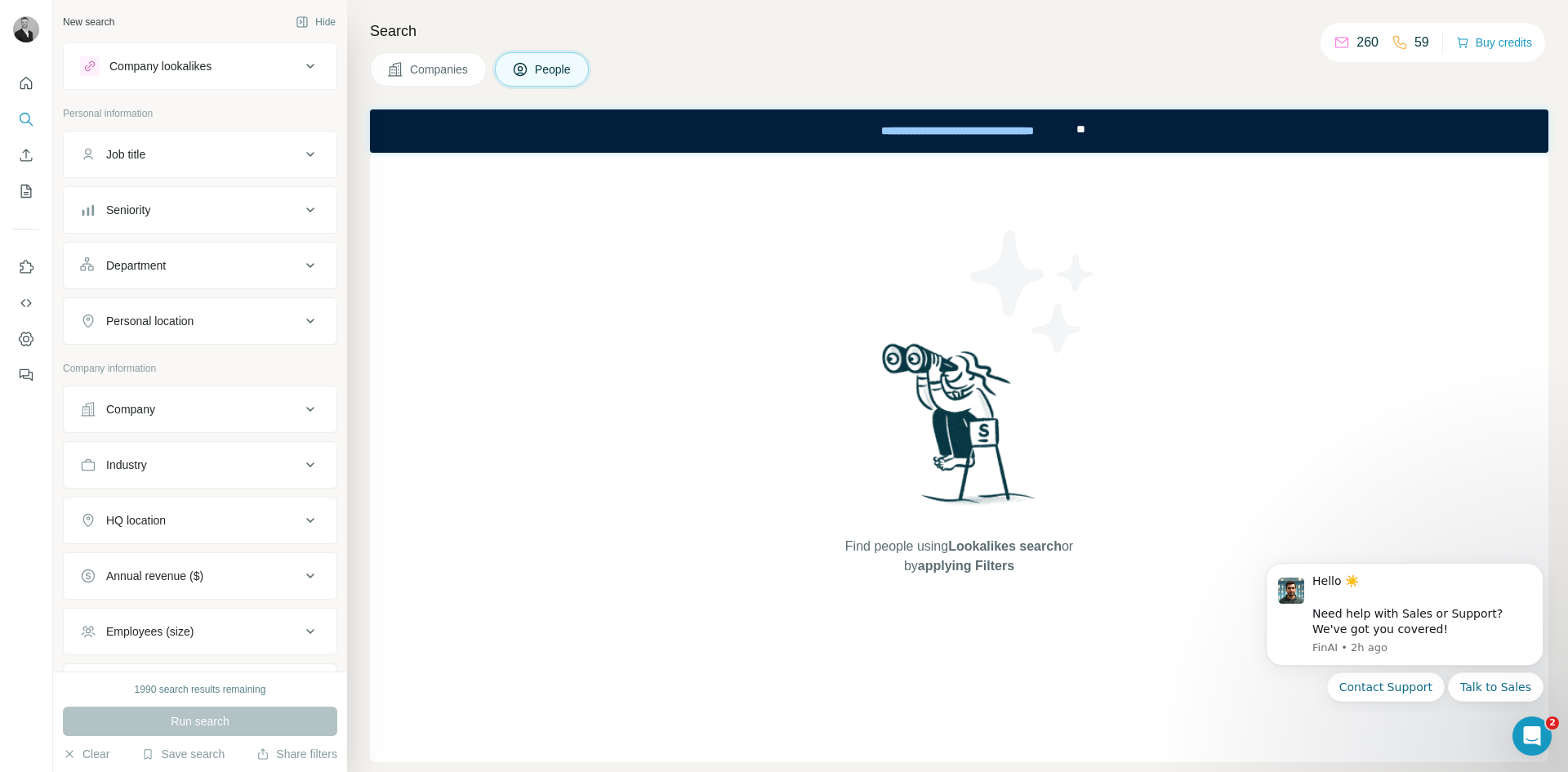
click at [443, 65] on span "Companies" at bounding box center [439, 69] width 59 height 17
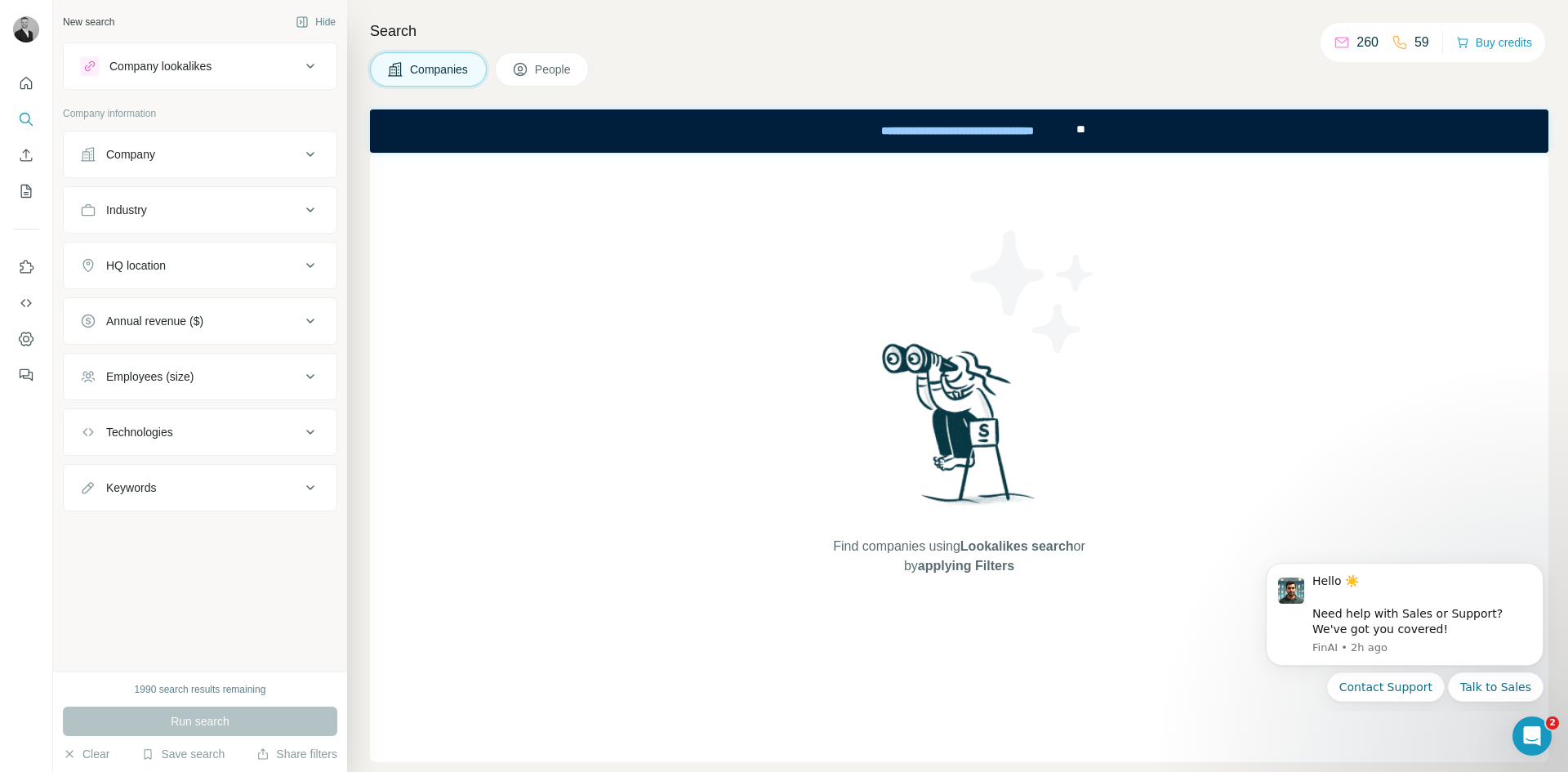
click at [543, 78] on button "People" at bounding box center [542, 69] width 94 height 34
click at [996, 125] on div "**********" at bounding box center [957, 130] width 230 height 36
click at [1488, 42] on button "Buy credits" at bounding box center [1494, 42] width 76 height 23
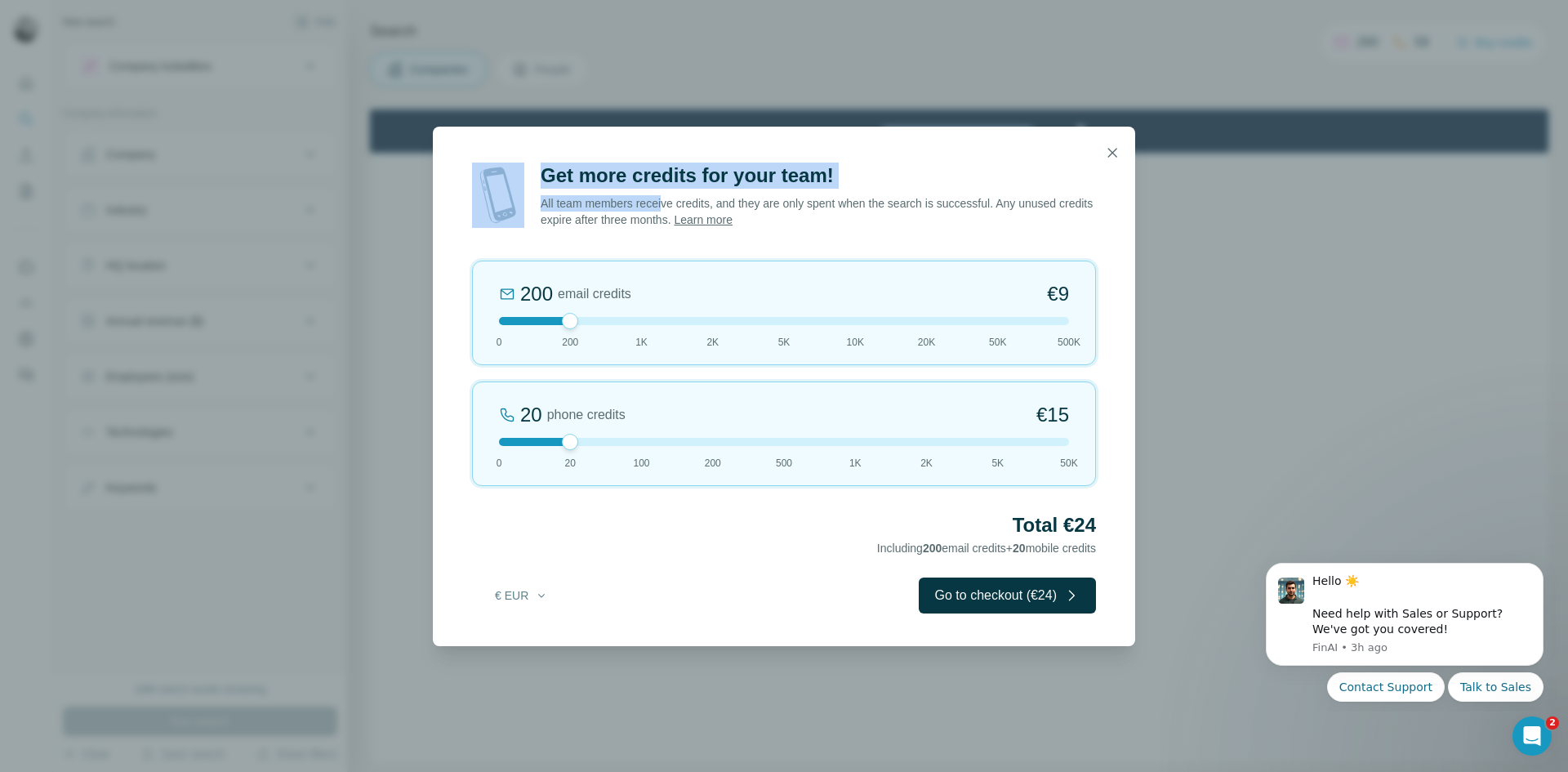
drag, startPoint x: 832, startPoint y: 171, endPoint x: 669, endPoint y: 189, distance: 164.0
click at [669, 189] on dialog "Get more credits for your team! All team members receive credits, and they are …" at bounding box center [784, 386] width 702 height 519
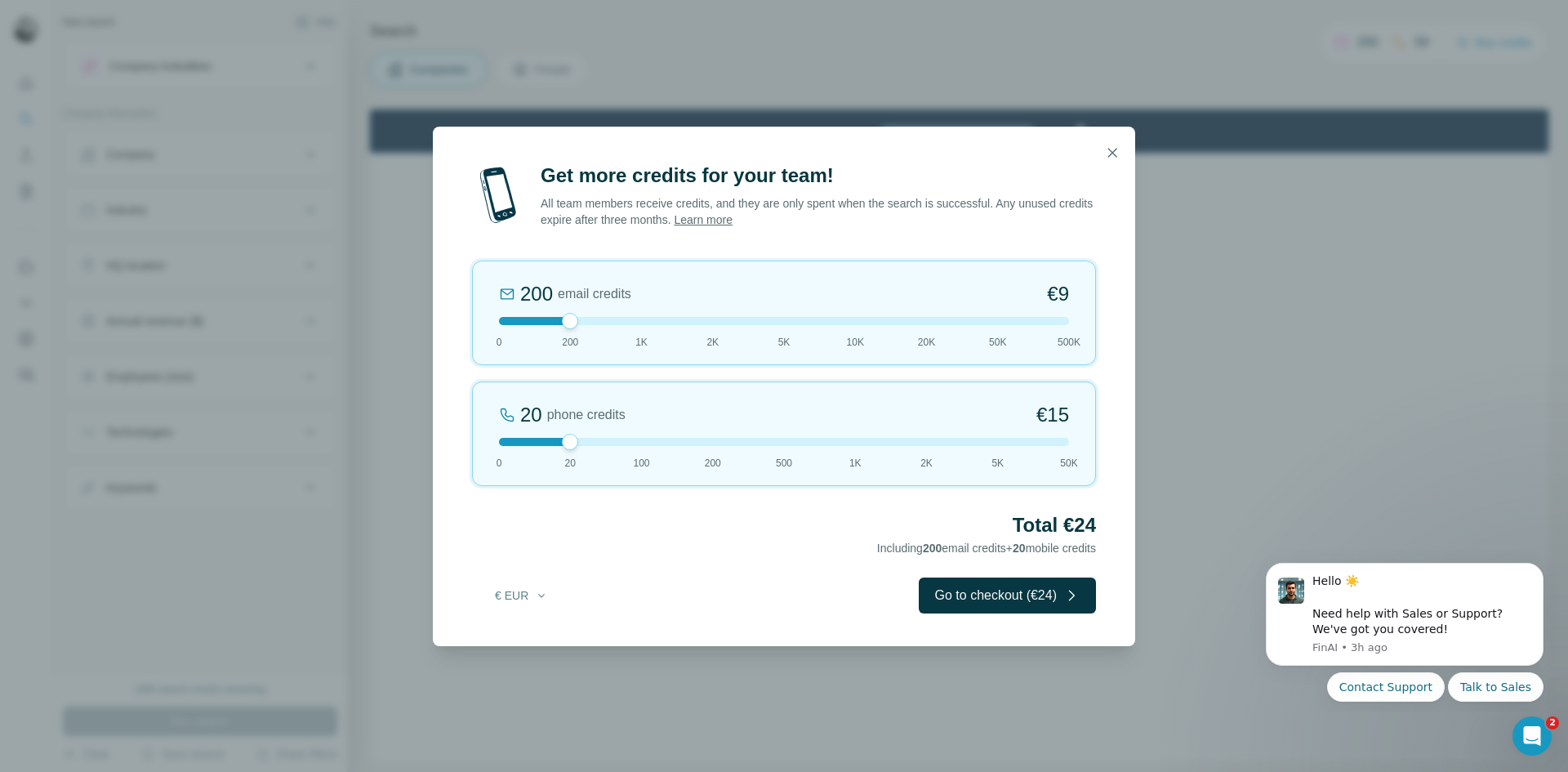
click at [910, 171] on div at bounding box center [784, 152] width 702 height 52
drag, startPoint x: 571, startPoint y: 438, endPoint x: 511, endPoint y: 465, distance: 65.8
click at [511, 465] on div "0 phone credits €0 0 20 100 200 500 1K 2K 5K 50K" at bounding box center [784, 433] width 624 height 105
drag, startPoint x: 509, startPoint y: 446, endPoint x: 638, endPoint y: 463, distance: 130.1
click at [638, 463] on div "100 phone credits €72 0 20 100 200 500 1K 2K 5K 50K" at bounding box center [784, 433] width 624 height 105
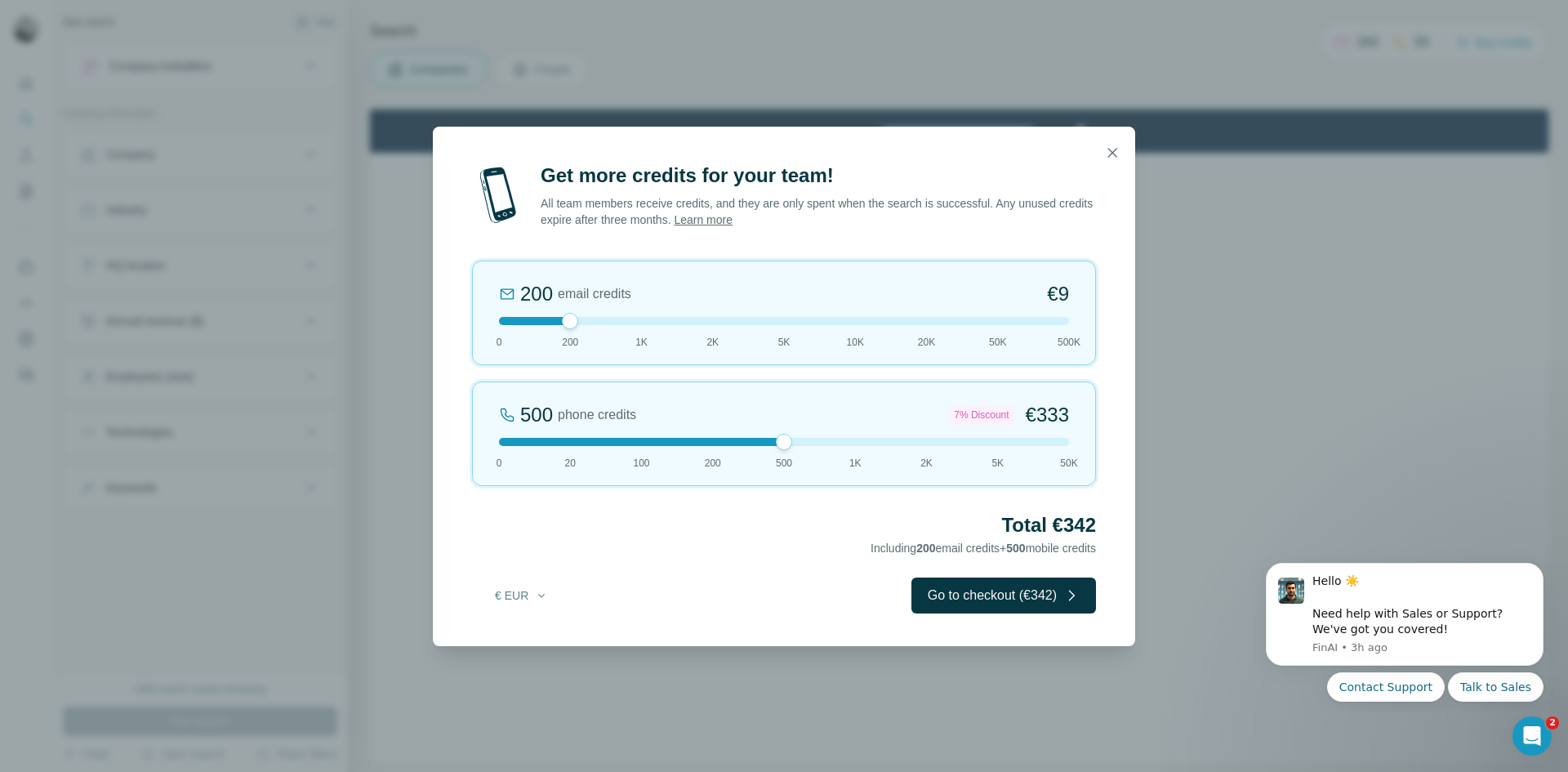
drag, startPoint x: 641, startPoint y: 441, endPoint x: 758, endPoint y: 439, distance: 117.0
click at [758, 439] on div at bounding box center [784, 442] width 570 height 8
drag, startPoint x: 1099, startPoint y: 522, endPoint x: 988, endPoint y: 526, distance: 111.1
click at [993, 526] on div "Get more credits for your team! All team members receive credits, and they are …" at bounding box center [784, 404] width 702 height 483
click at [1110, 148] on icon "button" at bounding box center [1112, 153] width 17 height 17
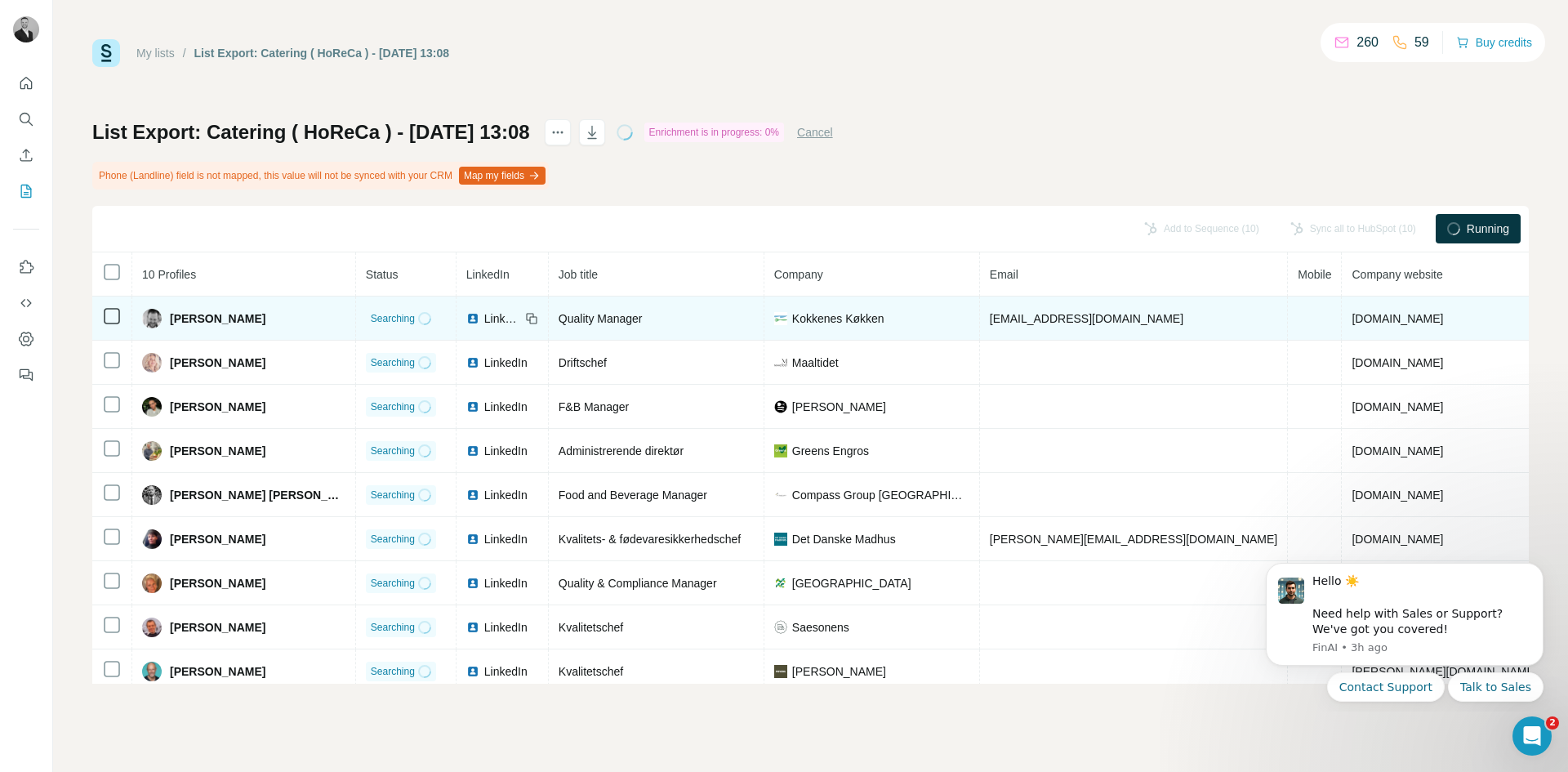
click at [319, 312] on div "[PERSON_NAME]" at bounding box center [243, 318] width 203 height 19
click at [220, 320] on span "[PERSON_NAME]" at bounding box center [217, 319] width 95 height 17
drag, startPoint x: 821, startPoint y: 313, endPoint x: 830, endPoint y: 314, distance: 9.1
click at [822, 313] on span "Kokkenes Køkken" at bounding box center [838, 319] width 92 height 17
click at [1035, 312] on span "[EMAIL_ADDRESS][DOMAIN_NAME]" at bounding box center [1085, 319] width 193 height 13
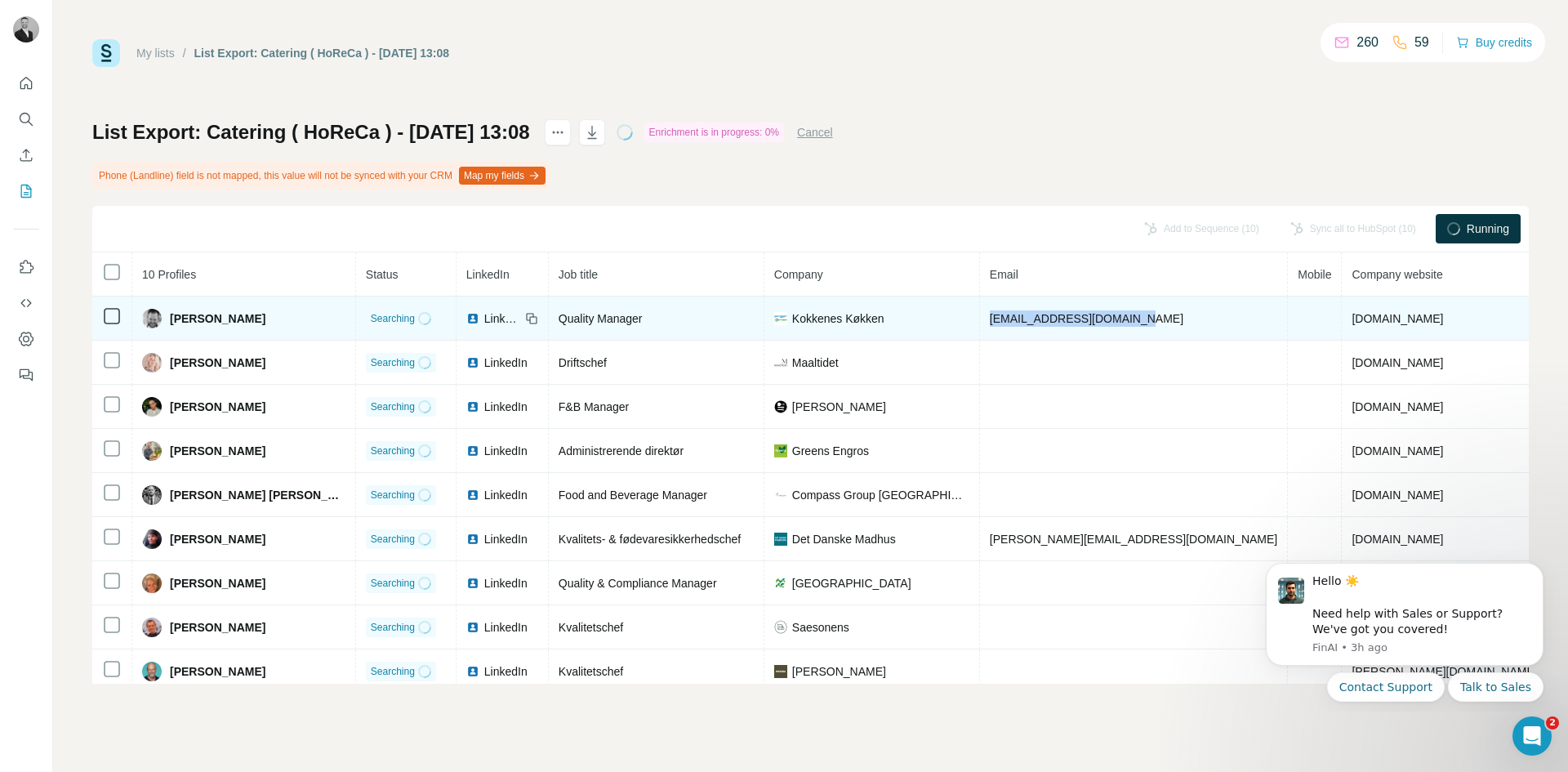
drag, startPoint x: 1013, startPoint y: 319, endPoint x: 1157, endPoint y: 320, distance: 144.0
click at [1157, 320] on td "[EMAIL_ADDRESS][DOMAIN_NAME]" at bounding box center [1134, 318] width 308 height 44
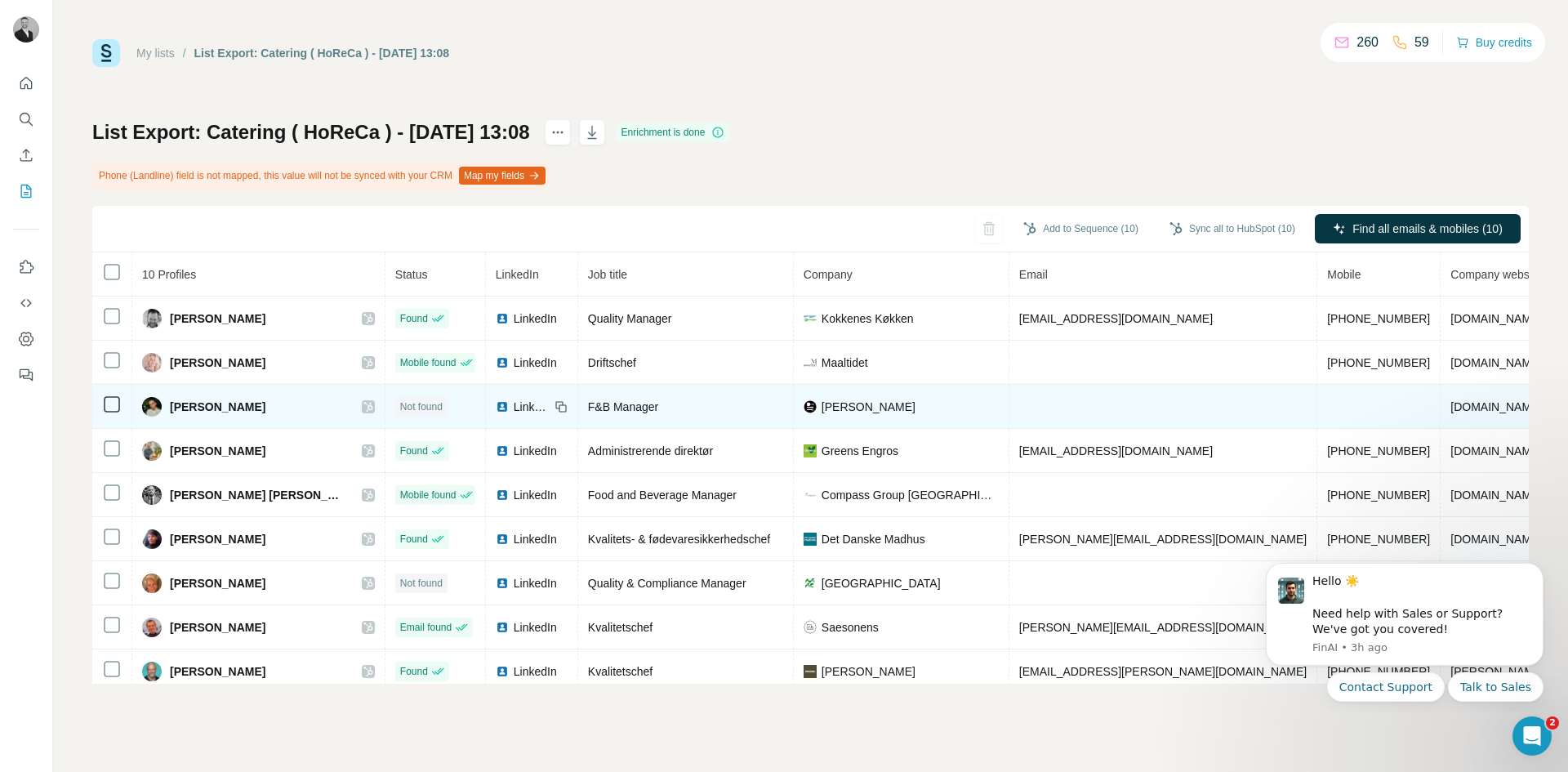
drag, startPoint x: 1233, startPoint y: 403, endPoint x: 1142, endPoint y: 401, distance: 91.0
click at [1142, 401] on tr "[PERSON_NAME] Not found LinkedIn F&B Manager [PERSON_NAME] [DOMAIN_NAME] [GEOGR…" at bounding box center [973, 406] width 1764 height 44
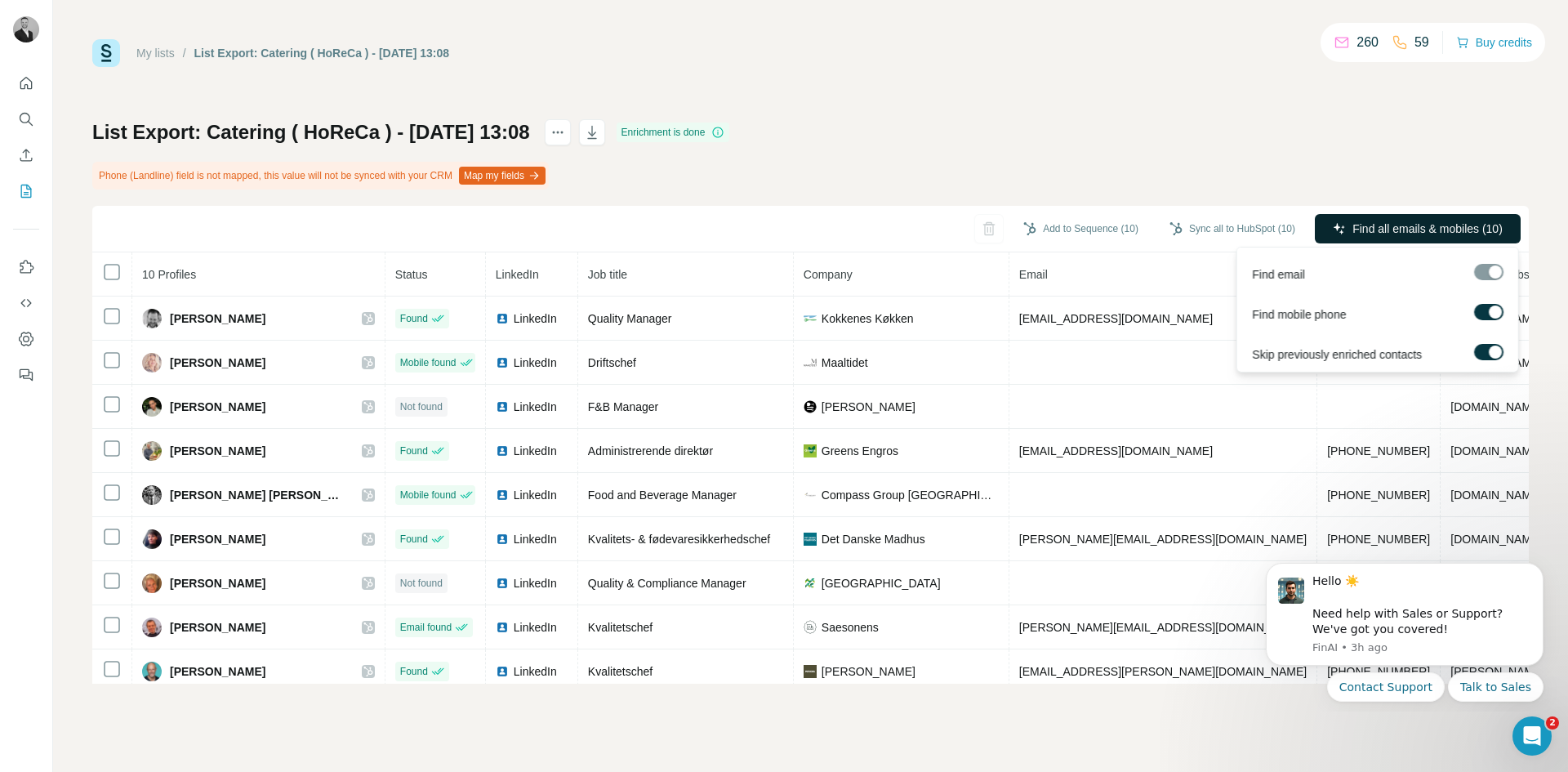
click at [1367, 232] on span "Find all emails & mobiles (10)" at bounding box center [1428, 229] width 151 height 17
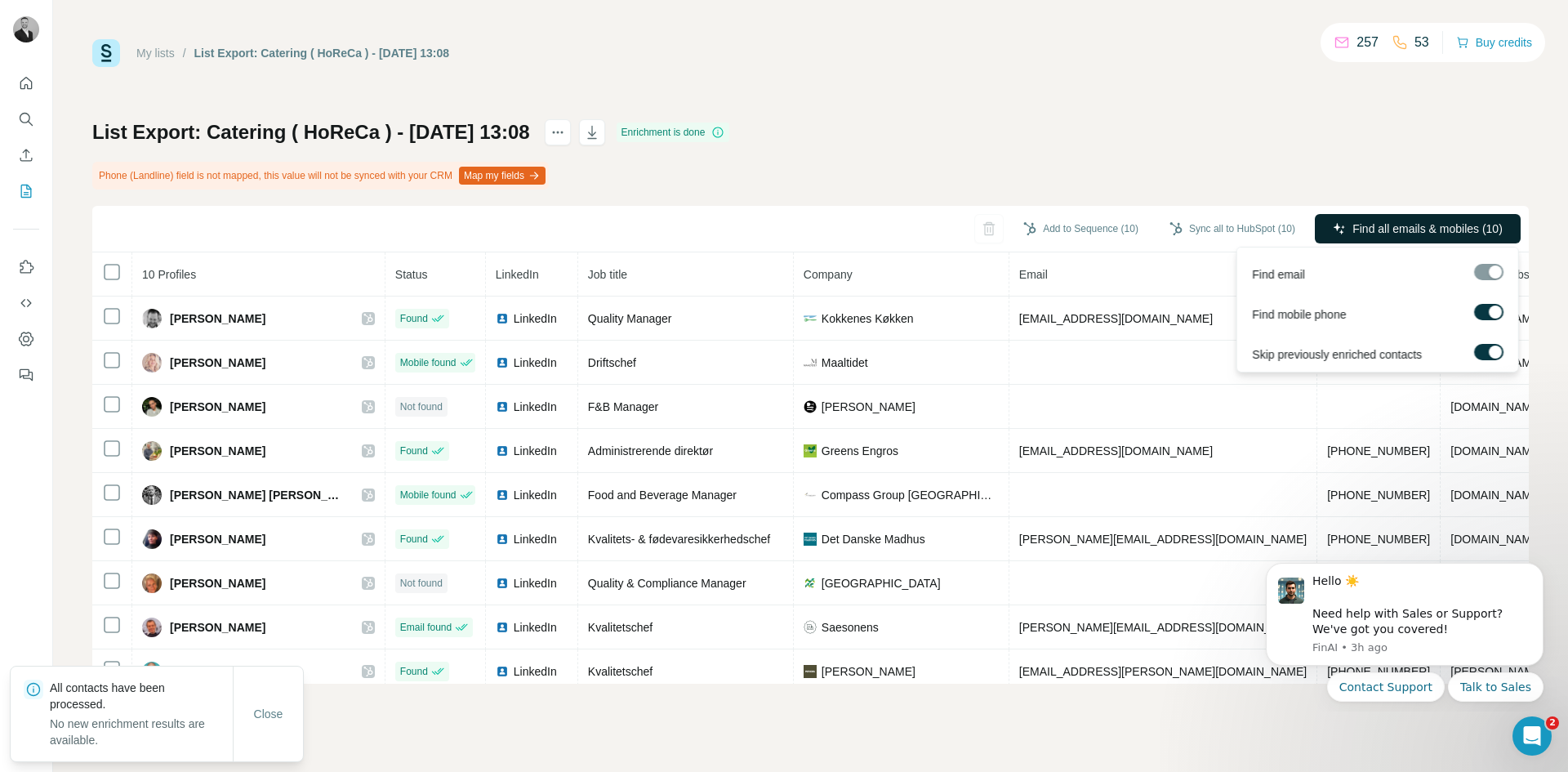
click at [1401, 226] on span "Find all emails & mobiles (10)" at bounding box center [1428, 229] width 151 height 17
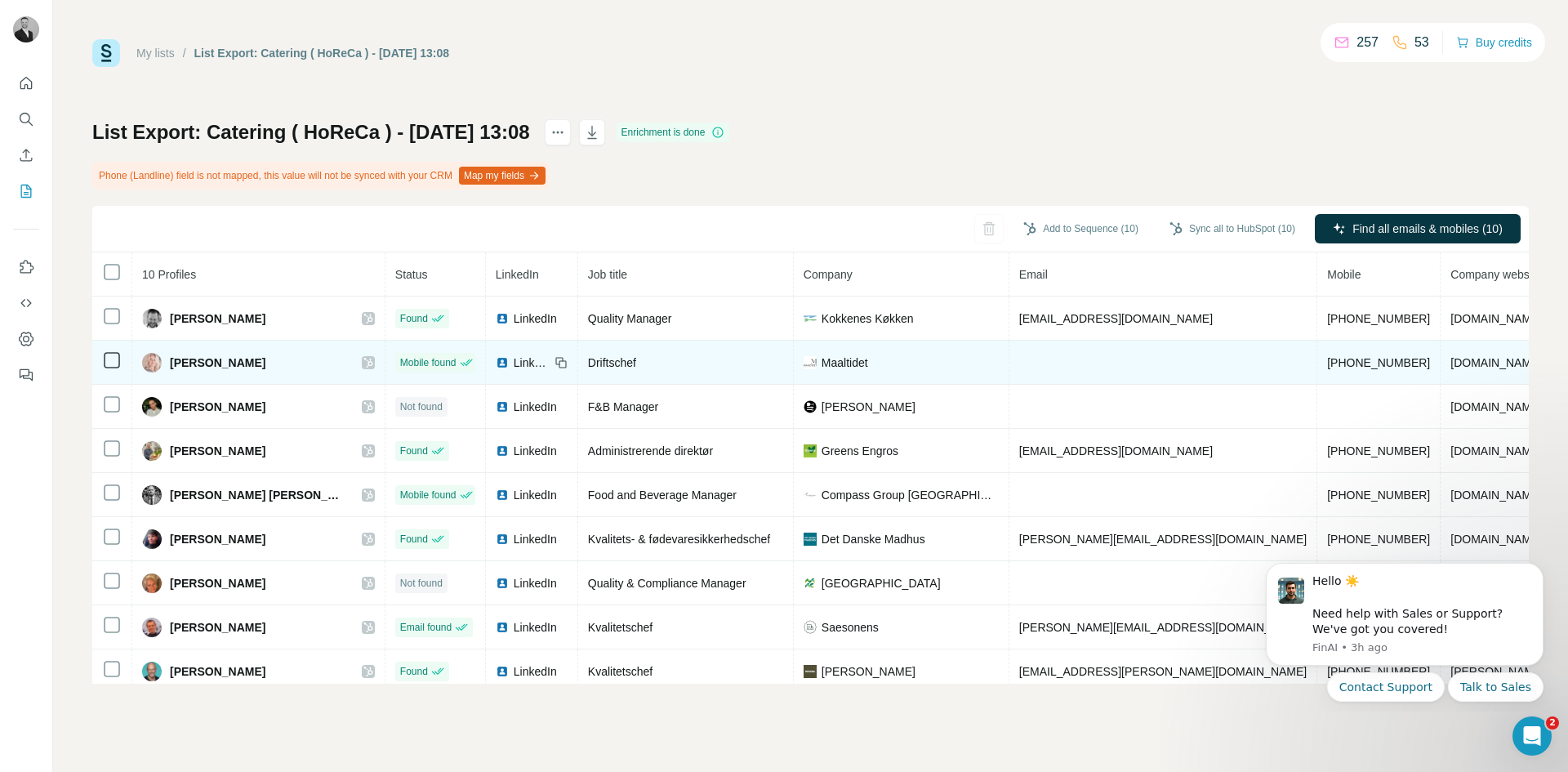
scroll to position [62, 0]
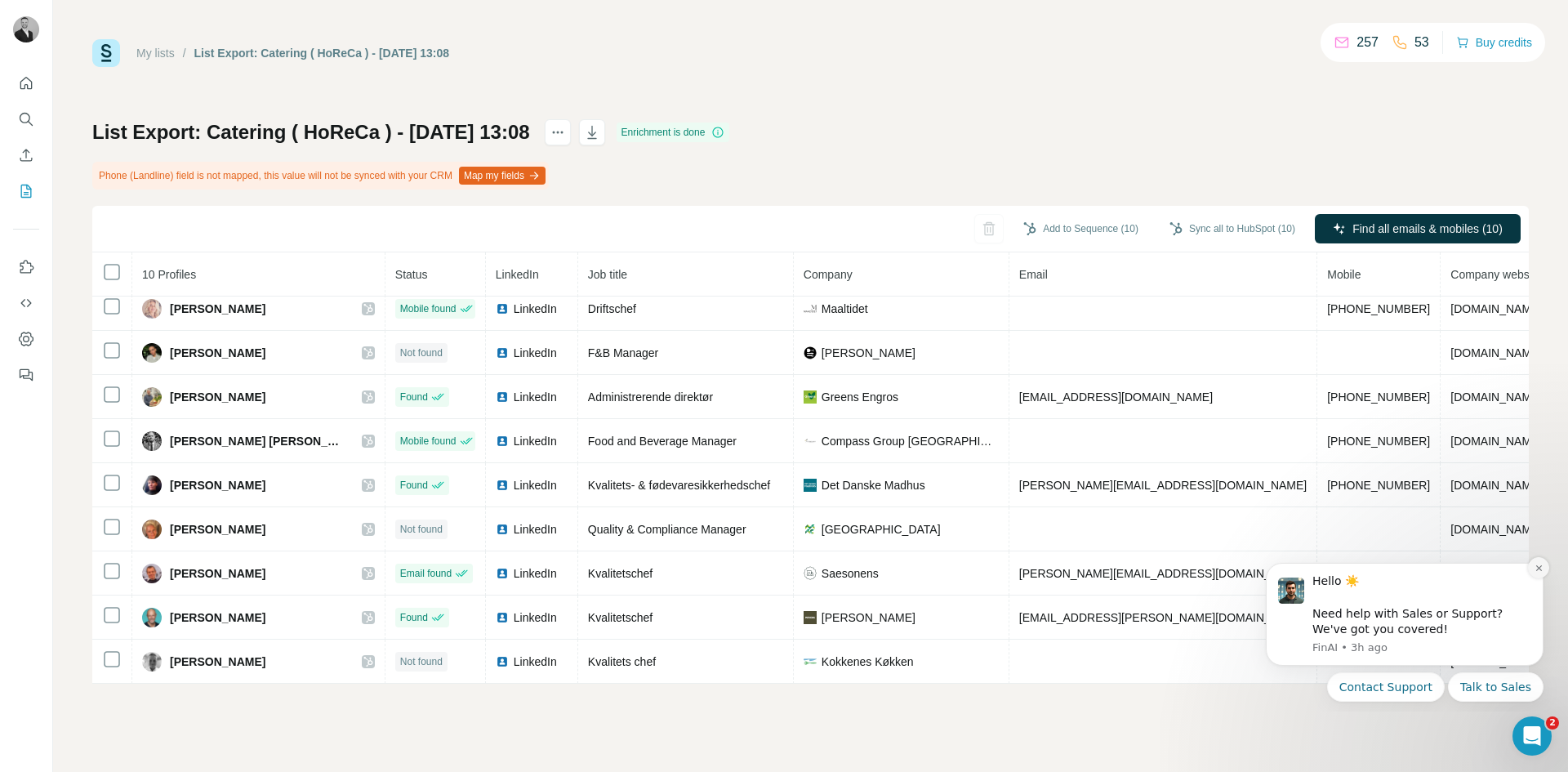
click at [1539, 565] on icon "Dismiss notification" at bounding box center [1539, 568] width 9 height 9
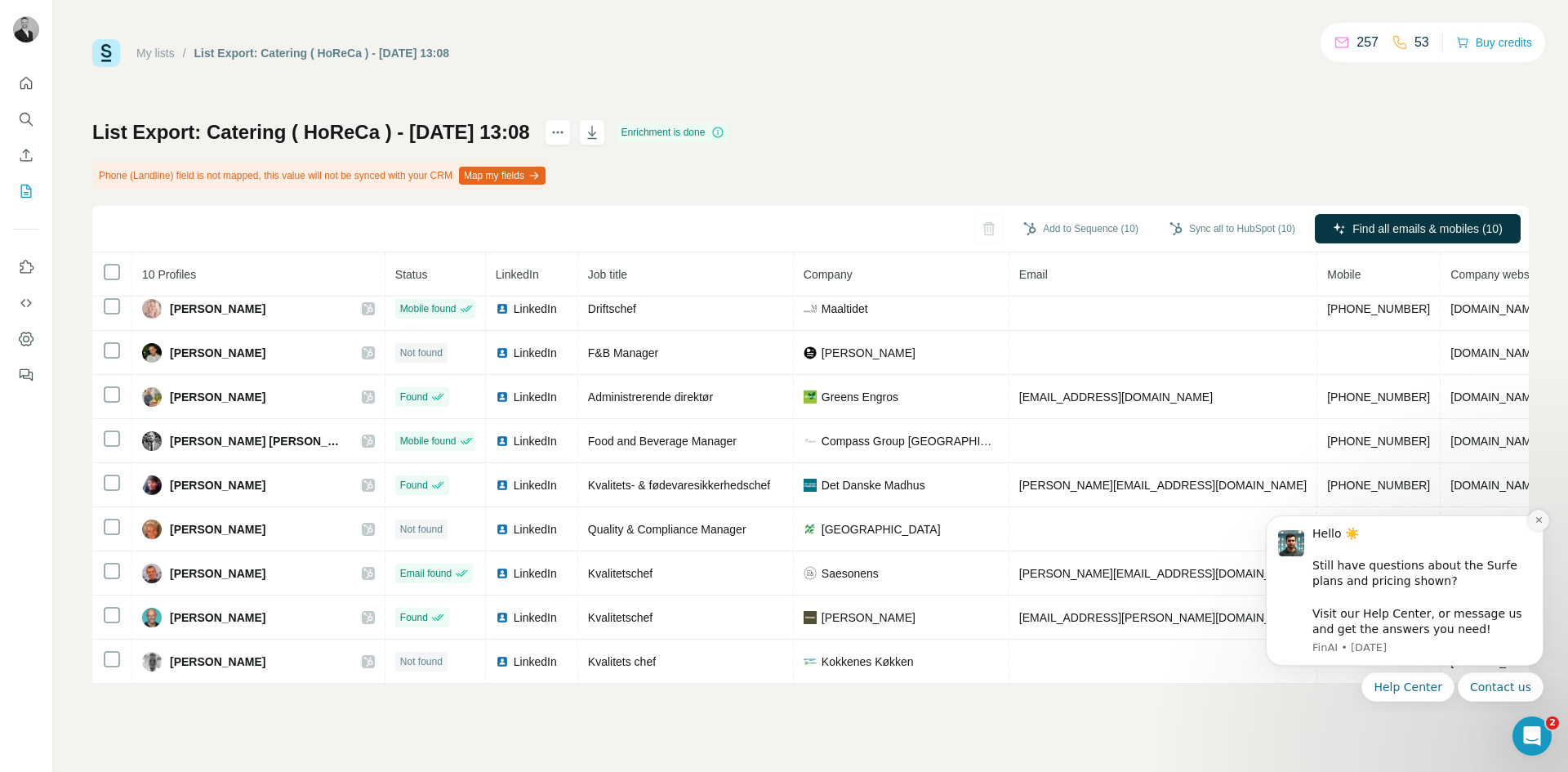
click at [1535, 520] on icon "Dismiss notification" at bounding box center [1539, 519] width 9 height 9
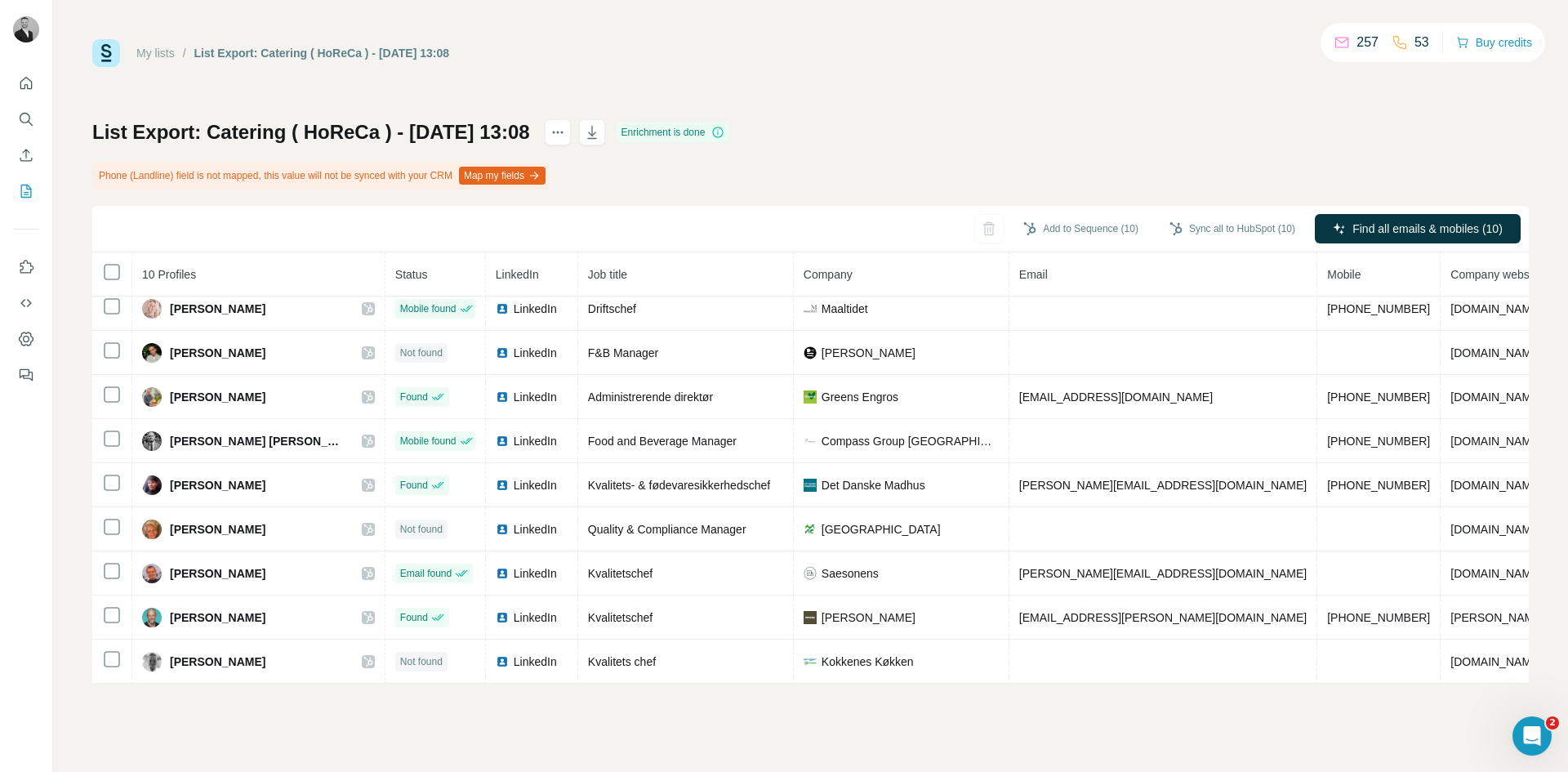
click at [526, 171] on button "Map my fields" at bounding box center [503, 175] width 87 height 18
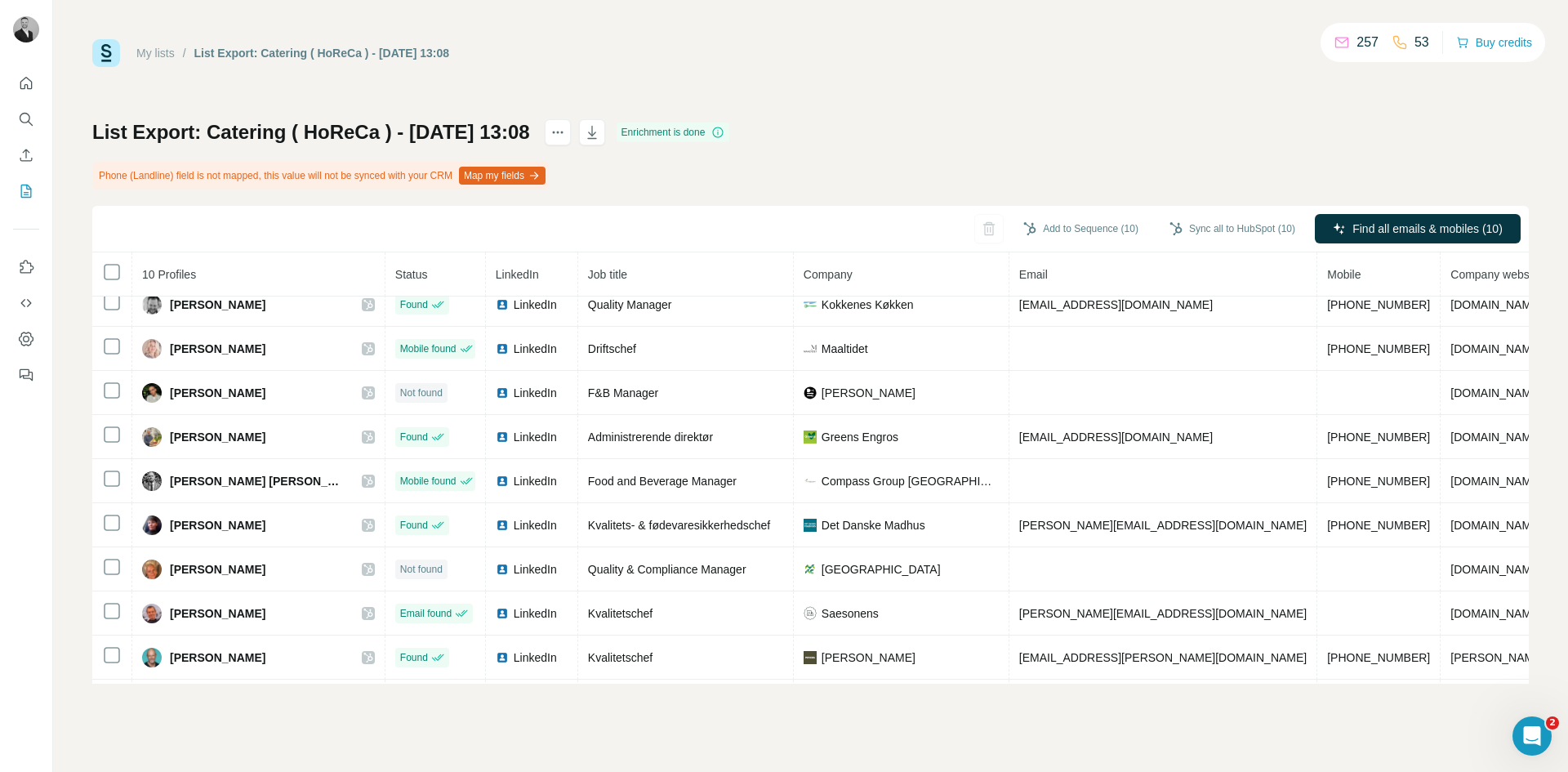
scroll to position [0, 0]
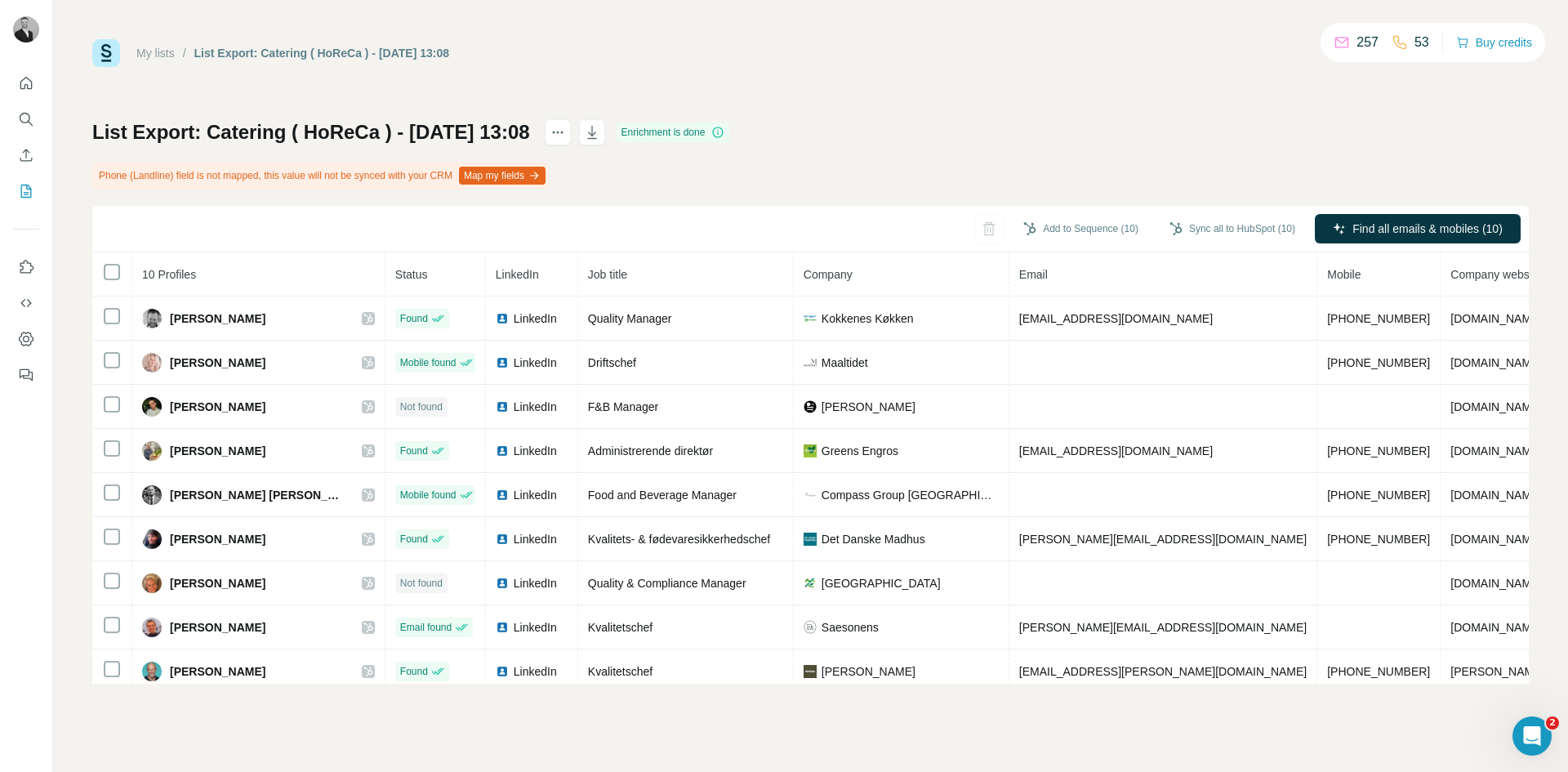
drag, startPoint x: 100, startPoint y: 185, endPoint x: 185, endPoint y: 184, distance: 85.0
click at [185, 184] on div "Phone (Landline) field is not mapped, this value will not be synced with your C…" at bounding box center [320, 175] width 457 height 28
drag, startPoint x: 185, startPoint y: 172, endPoint x: 478, endPoint y: 179, distance: 293.1
click at [478, 179] on div "Phone (Landline) field is not mapped, this value will not be synced with your C…" at bounding box center [320, 175] width 457 height 28
click at [475, 185] on div "Phone (Landline) field is not mapped, this value will not be synced with your C…" at bounding box center [320, 175] width 457 height 28
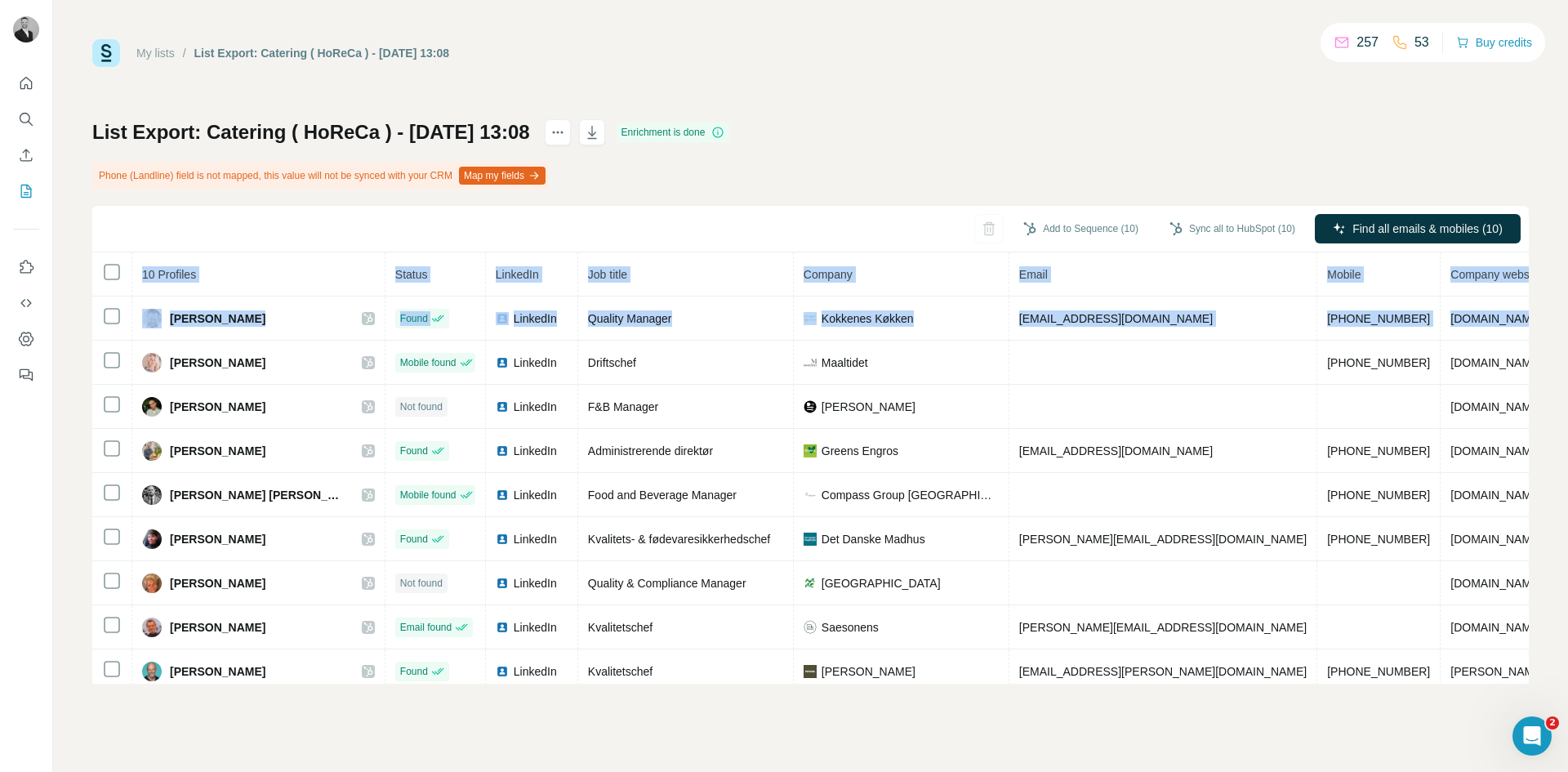
scroll to position [0, 44]
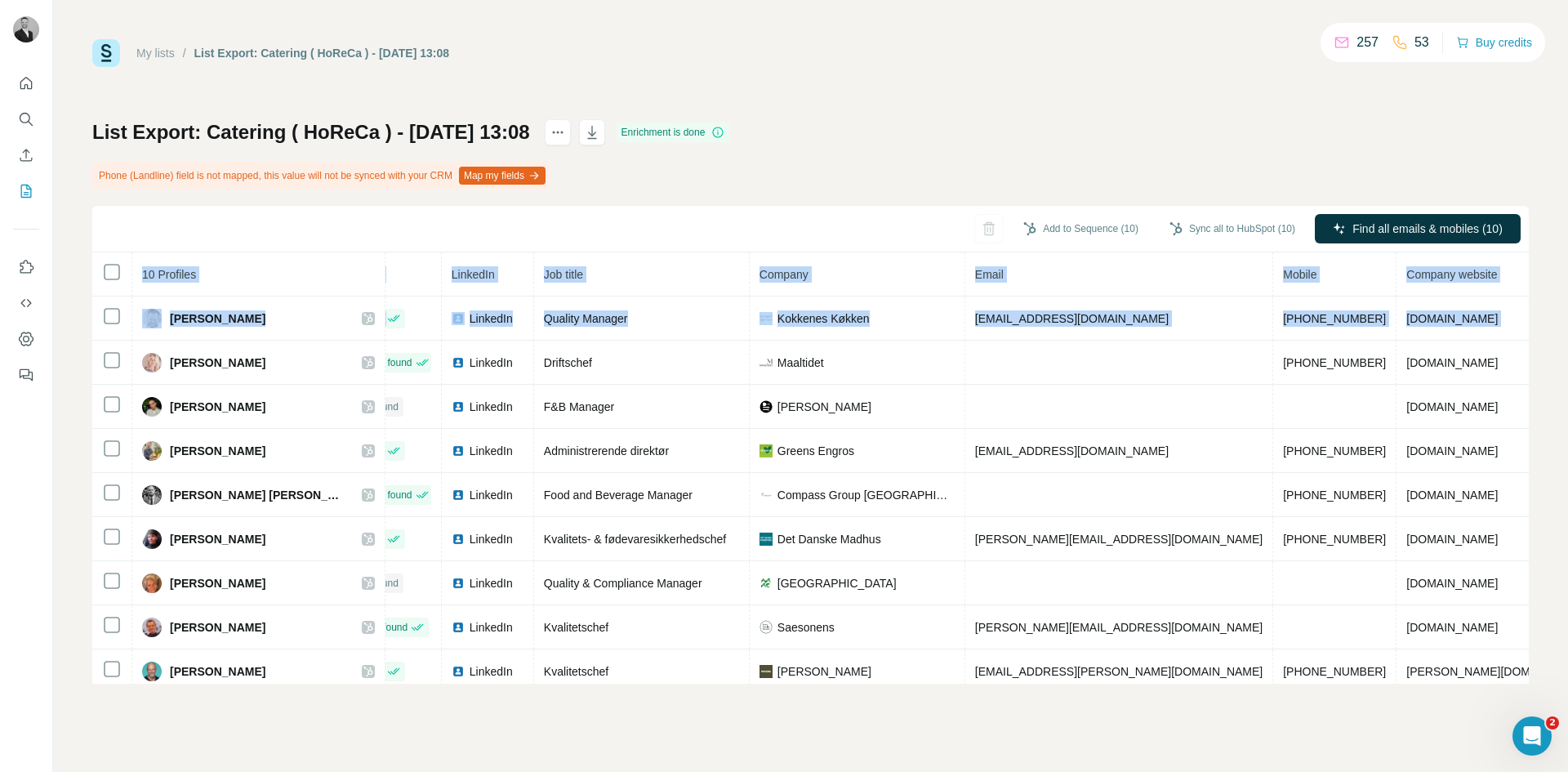
drag, startPoint x: 1431, startPoint y: 316, endPoint x: 1549, endPoint y: 316, distance: 118.0
click at [1549, 316] on div "My lists / List Export: Catering ( HoReCa ) - [DATE] 13:08 257 53 Buy credits L…" at bounding box center [810, 386] width 1514 height 772
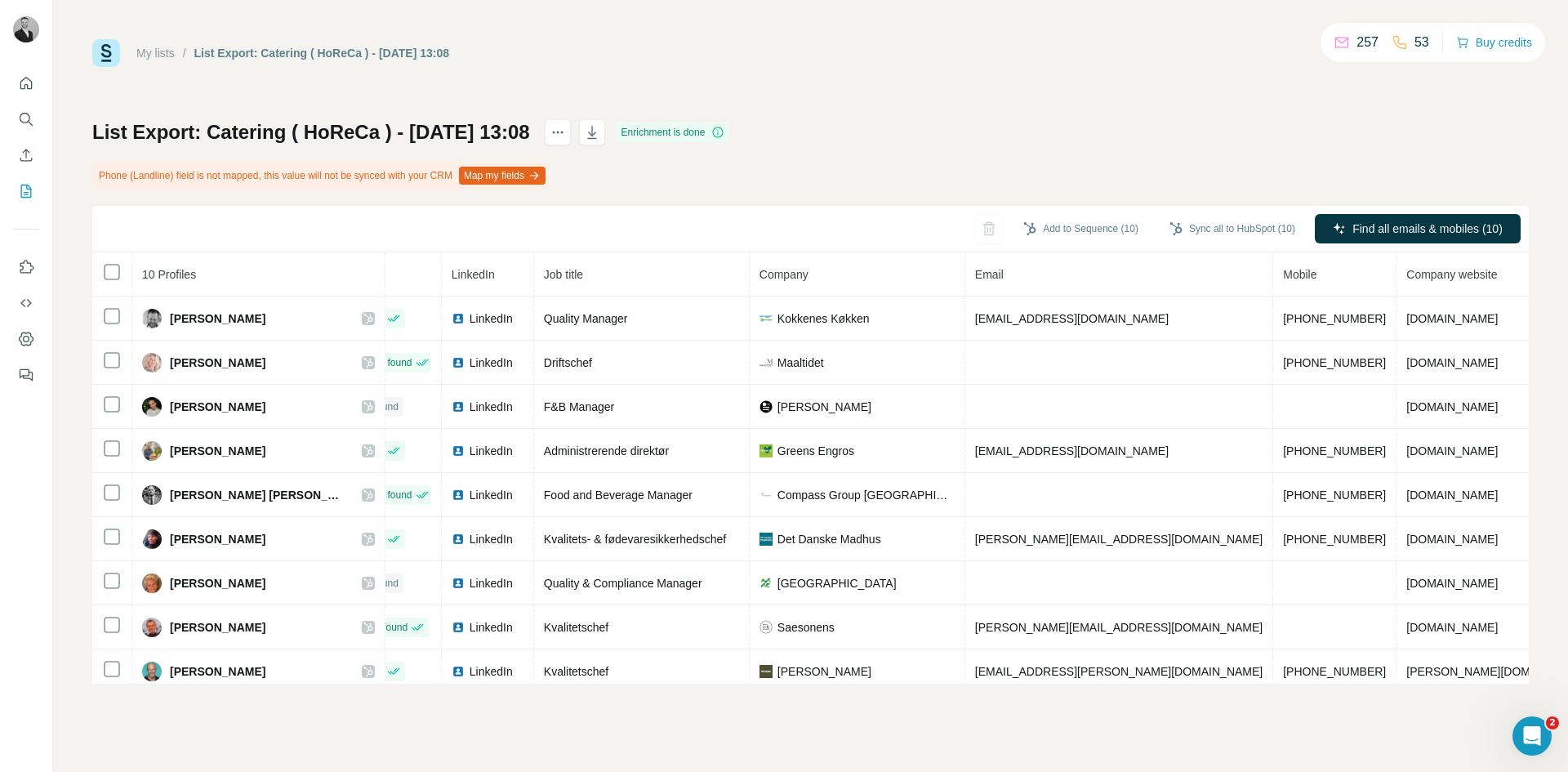
click at [671, 179] on div "List Export: Catering ( HoReCa ) - [DATE] 13:08 Enrichment is done Phone (Landl…" at bounding box center [810, 401] width 1437 height 565
click at [499, 172] on button "Map my fields" at bounding box center [503, 175] width 87 height 18
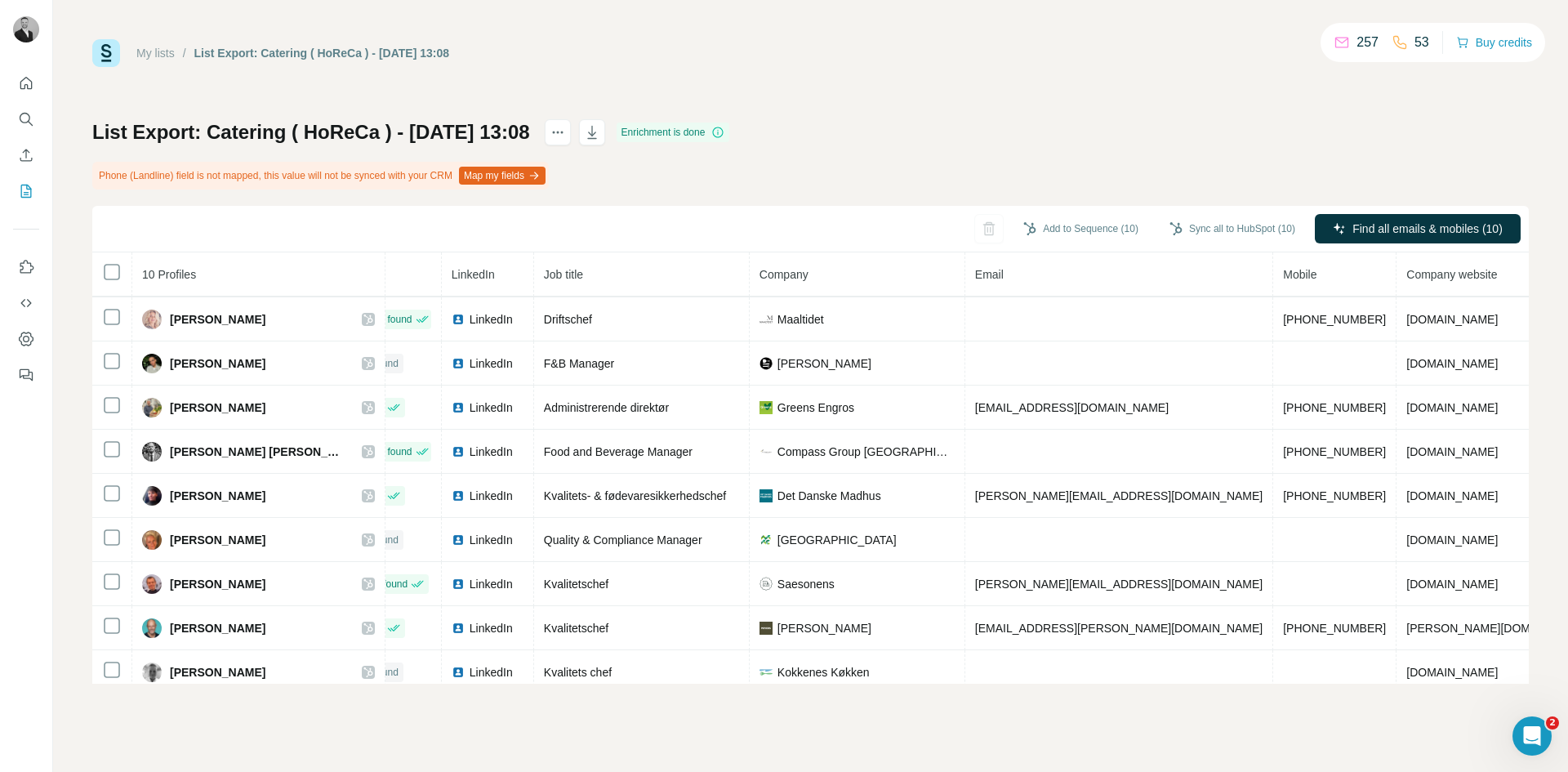
scroll to position [62, 44]
